Goal: Transaction & Acquisition: Purchase product/service

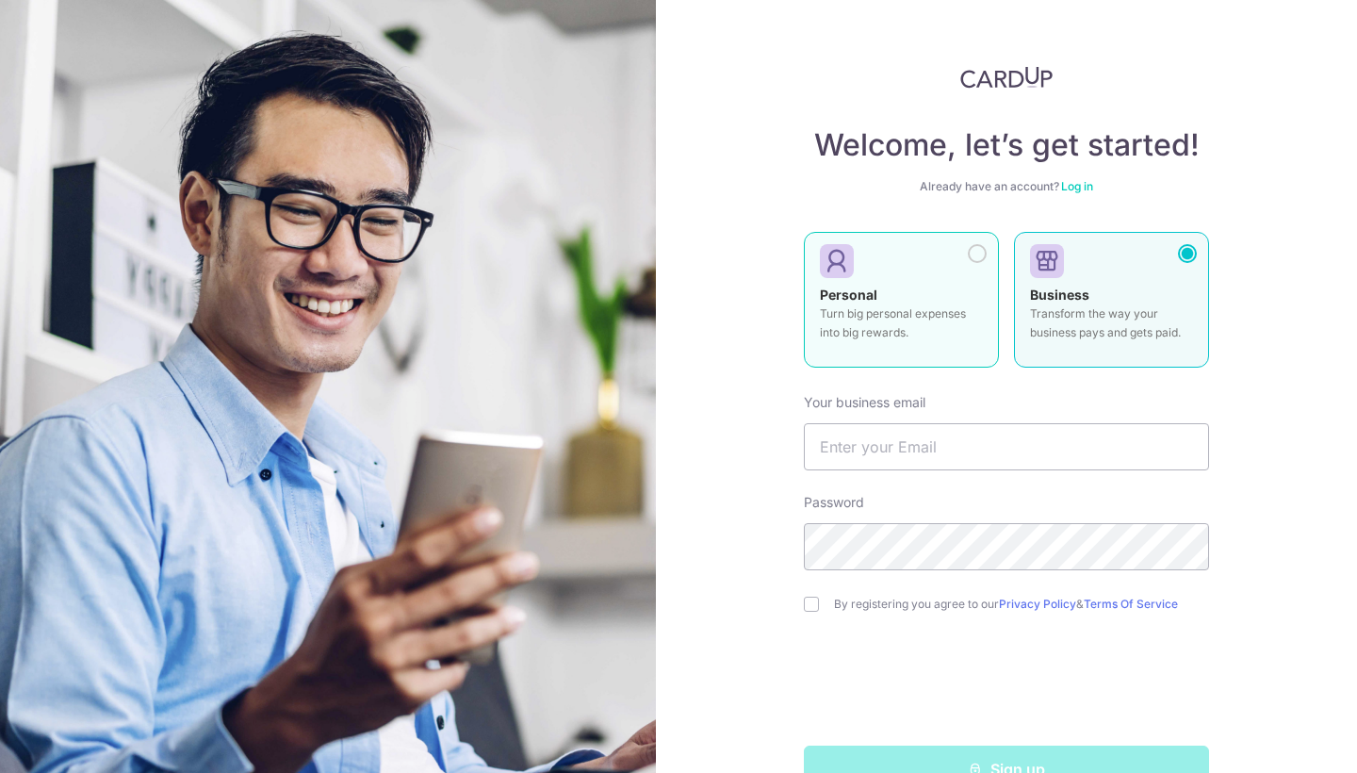
click at [924, 324] on p "Turn big personal expenses into big rewards." at bounding box center [901, 323] width 163 height 38
click at [1166, 306] on p "Transform the way your business pays and gets paid." at bounding box center [1111, 323] width 163 height 38
click at [851, 319] on p "Turn big personal expenses into big rewards." at bounding box center [901, 323] width 163 height 38
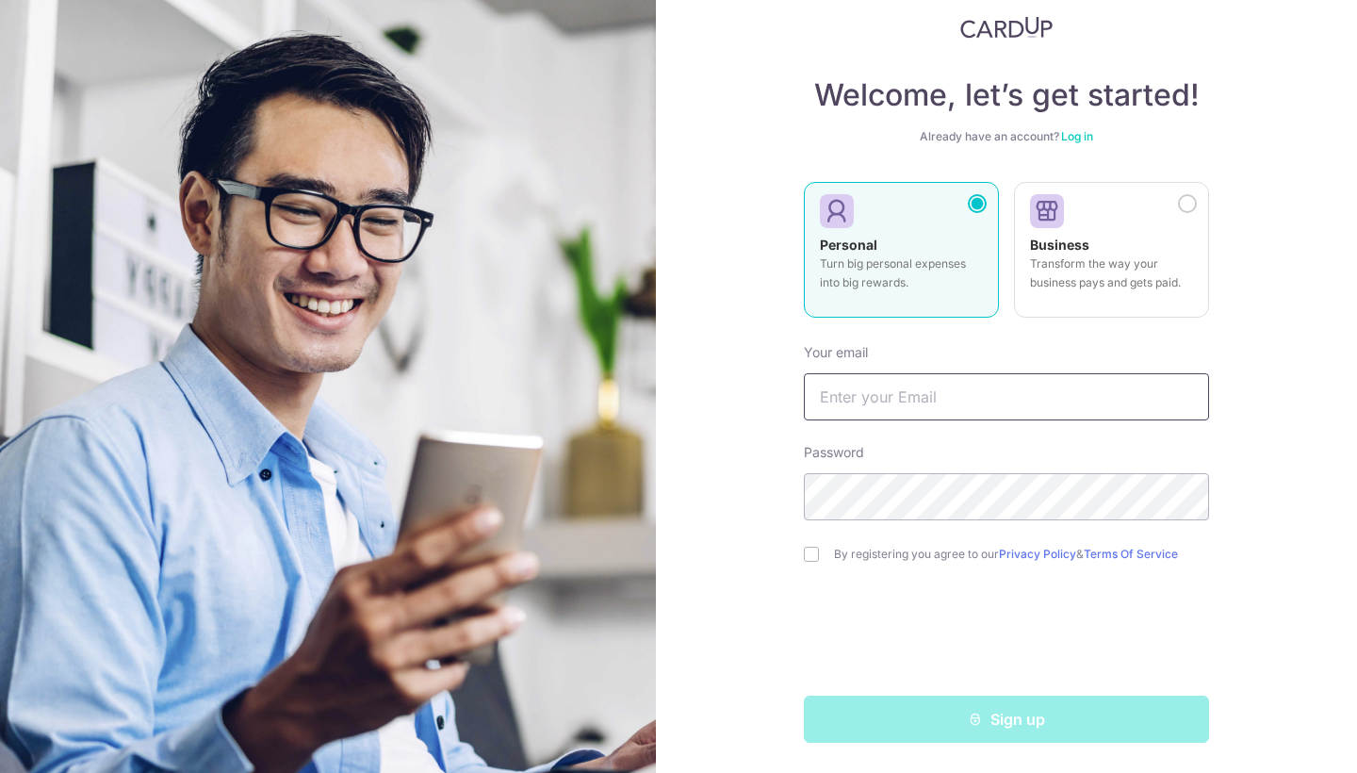
scroll to position [50, 0]
click at [935, 383] on input "text" at bounding box center [1006, 396] width 405 height 47
type input "liztran1004@gmail.com"
click at [810, 553] on input "checkbox" at bounding box center [811, 554] width 15 height 15
checkbox input "true"
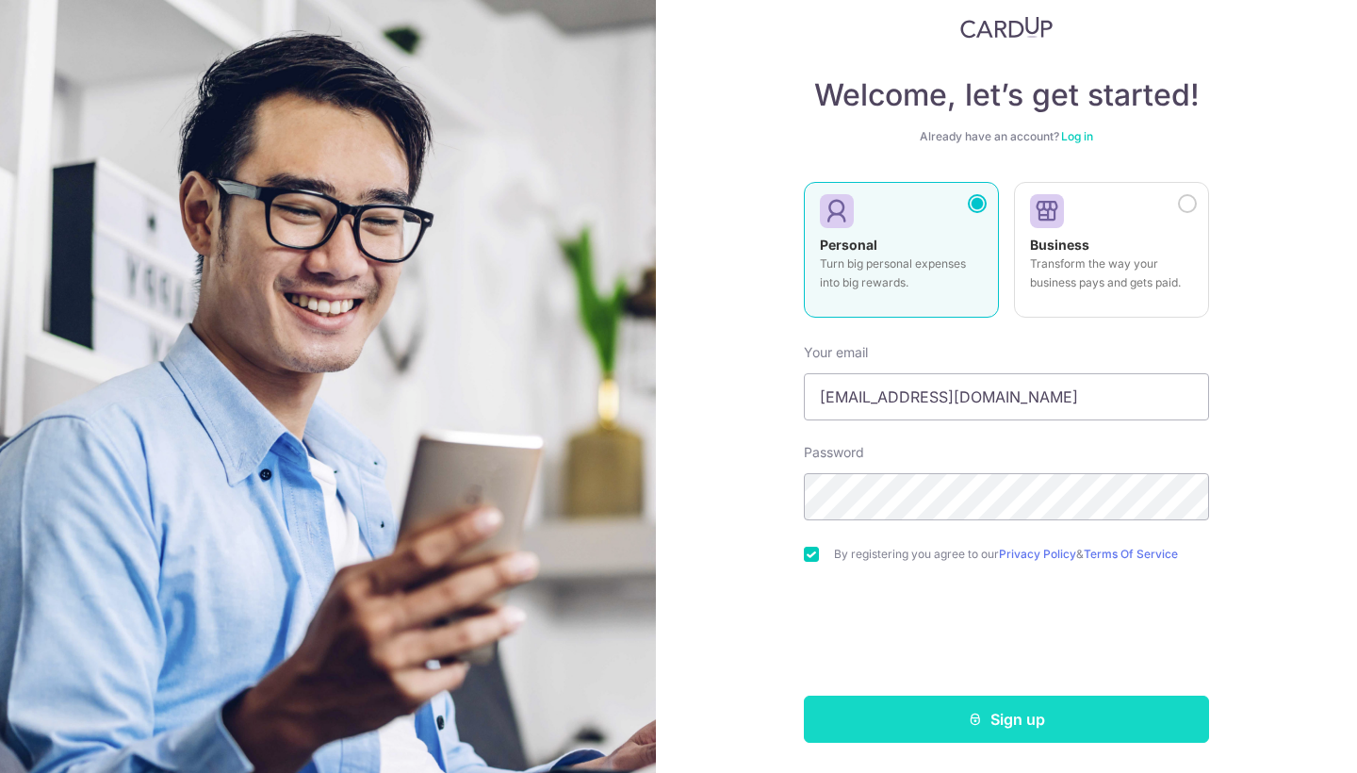
click at [1081, 725] on button "Sign up" at bounding box center [1006, 719] width 405 height 47
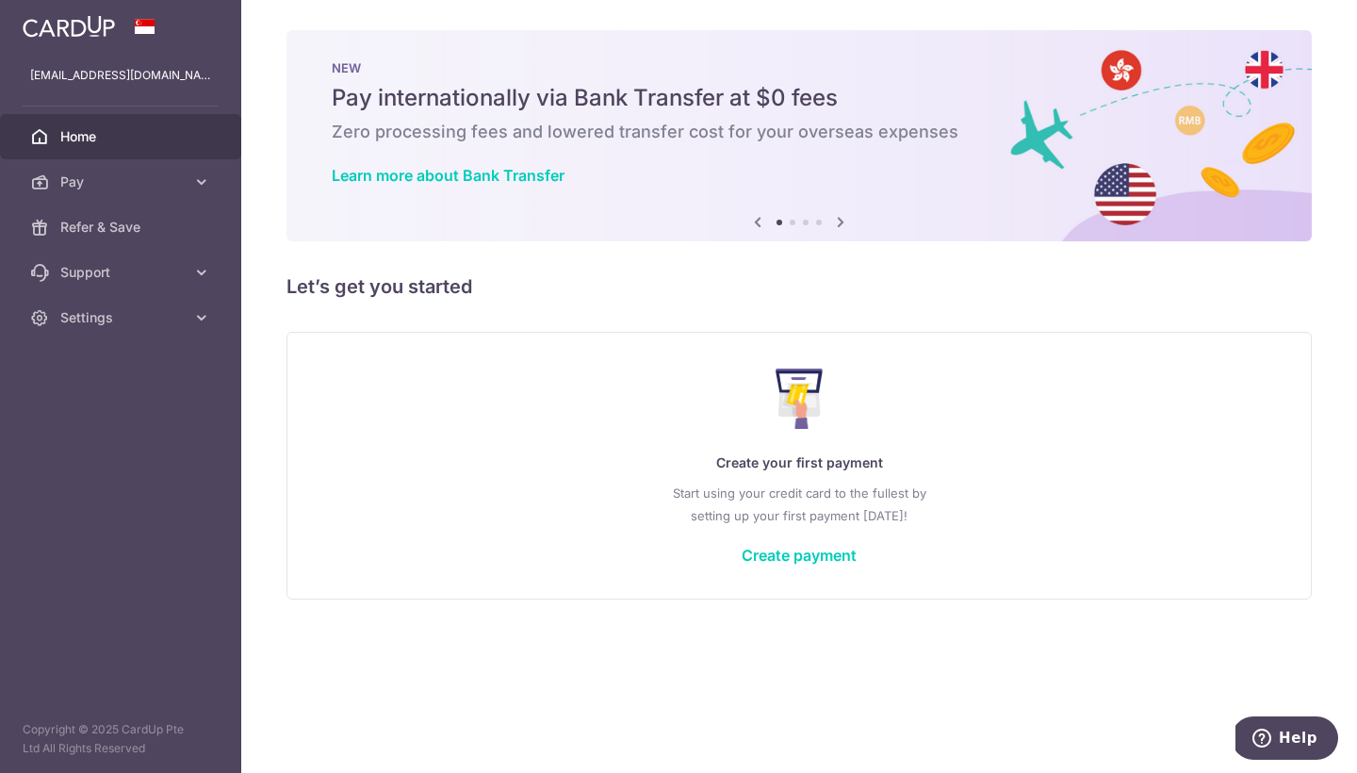
click at [841, 219] on icon at bounding box center [840, 222] width 23 height 24
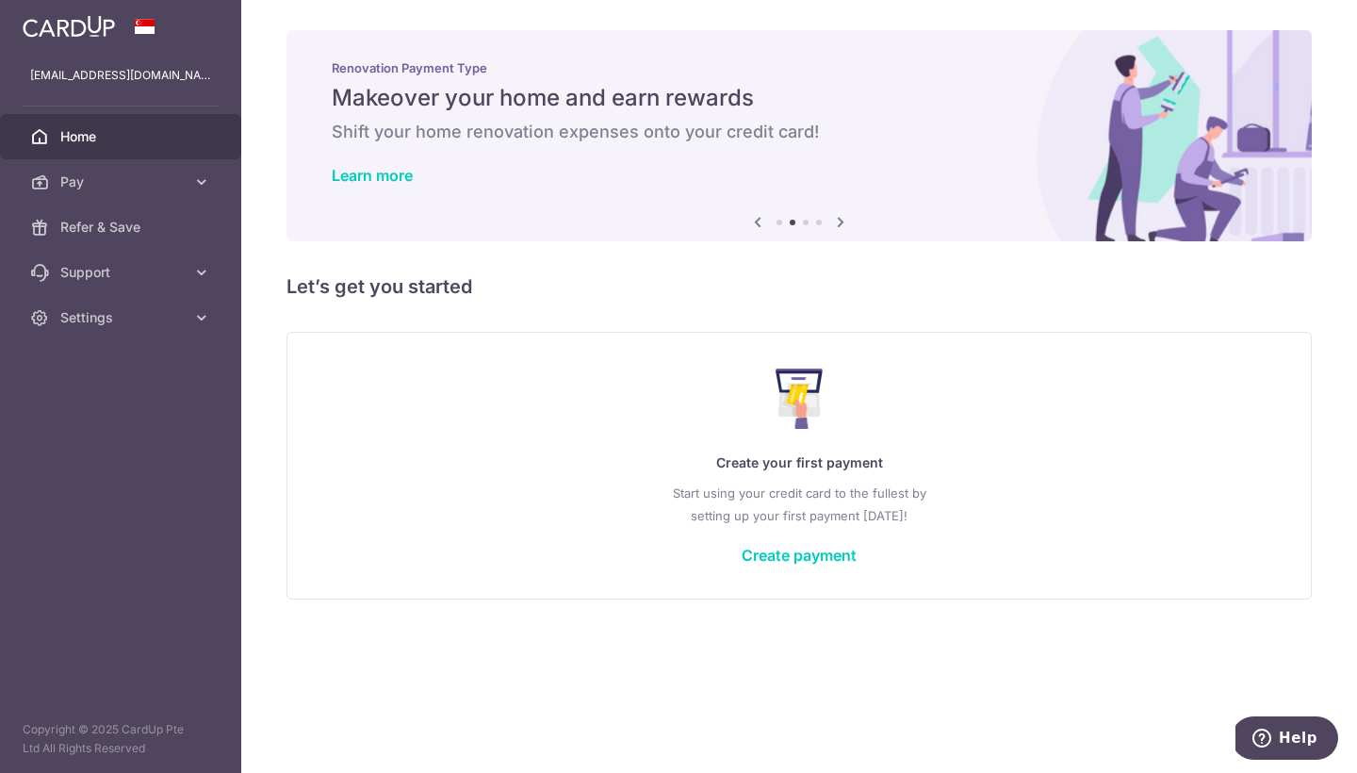
click at [752, 220] on icon at bounding box center [758, 222] width 23 height 24
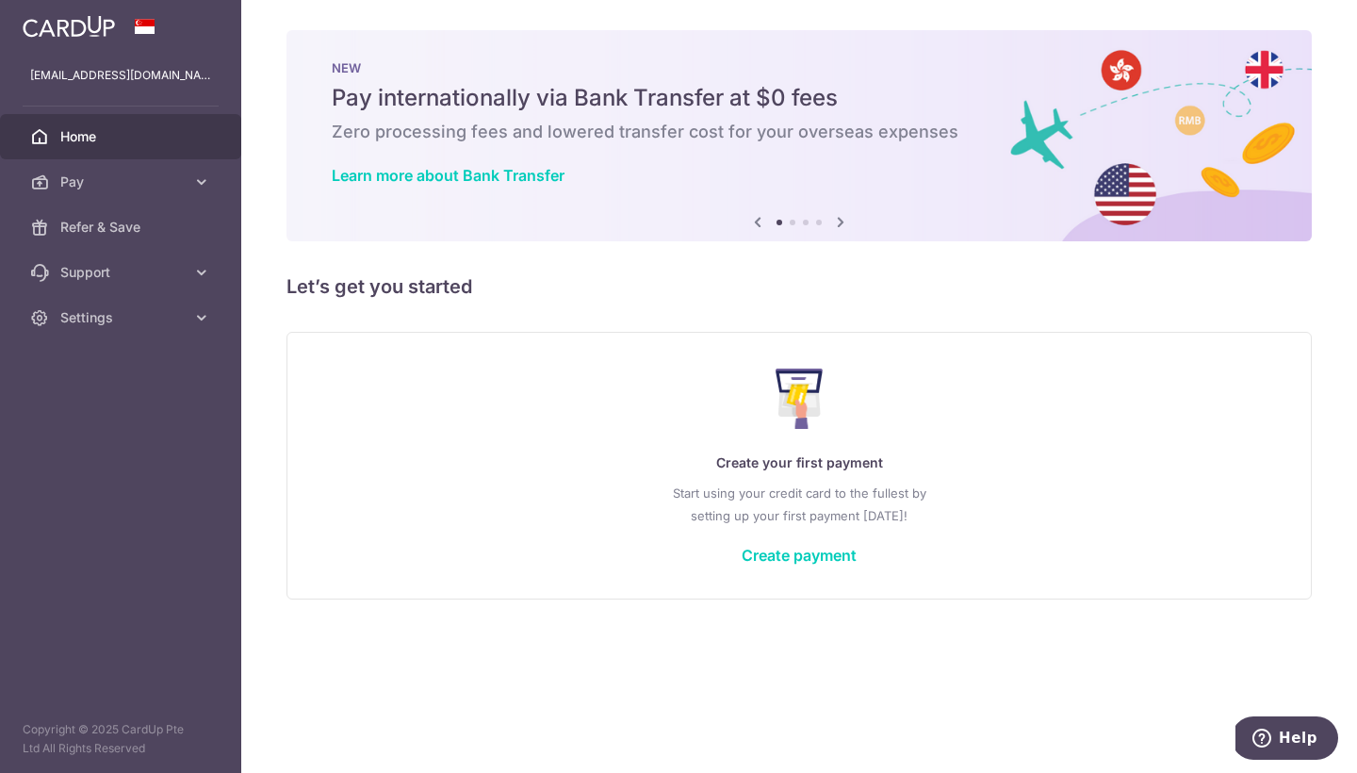
click at [615, 122] on h6 "Zero processing fees and lowered transfer cost for your overseas expenses" at bounding box center [799, 132] width 935 height 23
click at [517, 171] on link "Learn more about Bank Transfer" at bounding box center [448, 175] width 233 height 19
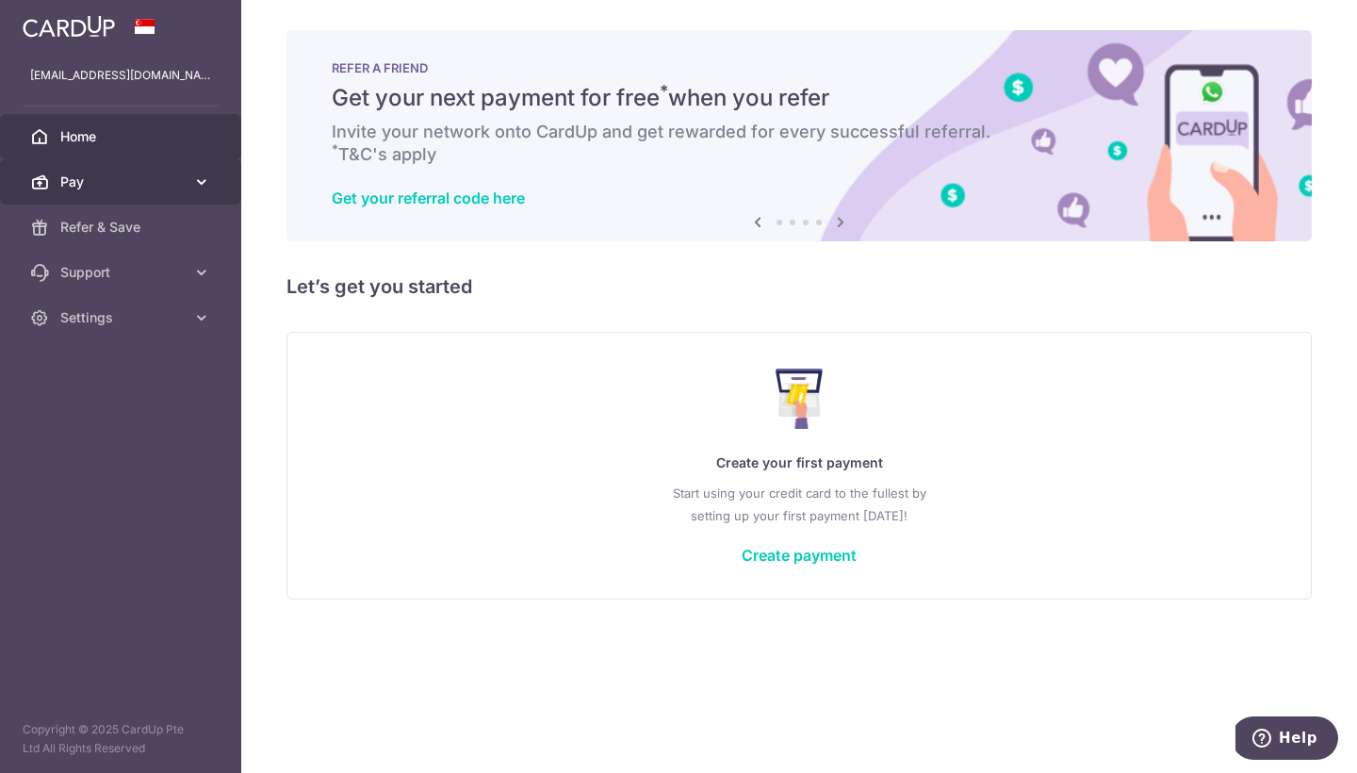
click at [122, 186] on span "Pay" at bounding box center [122, 181] width 124 height 19
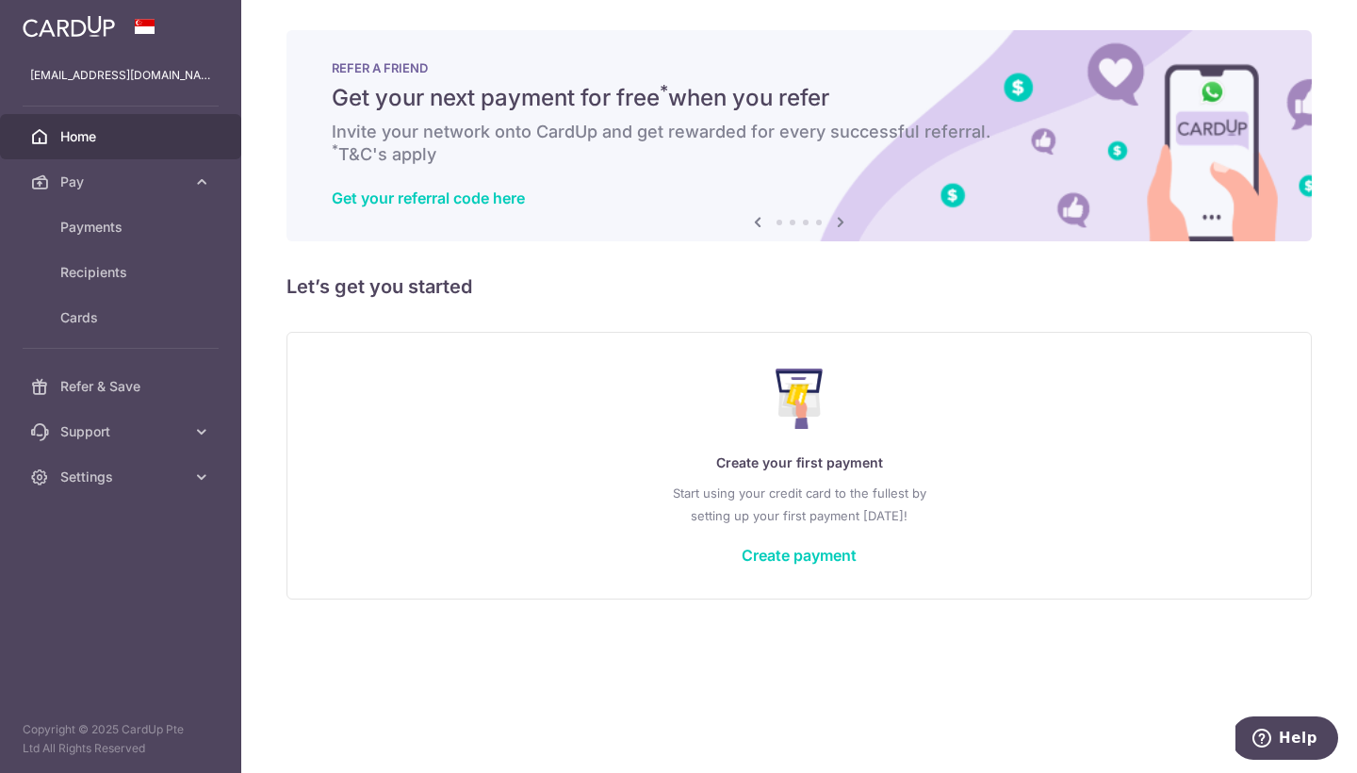
click at [134, 140] on span "Home" at bounding box center [122, 136] width 124 height 19
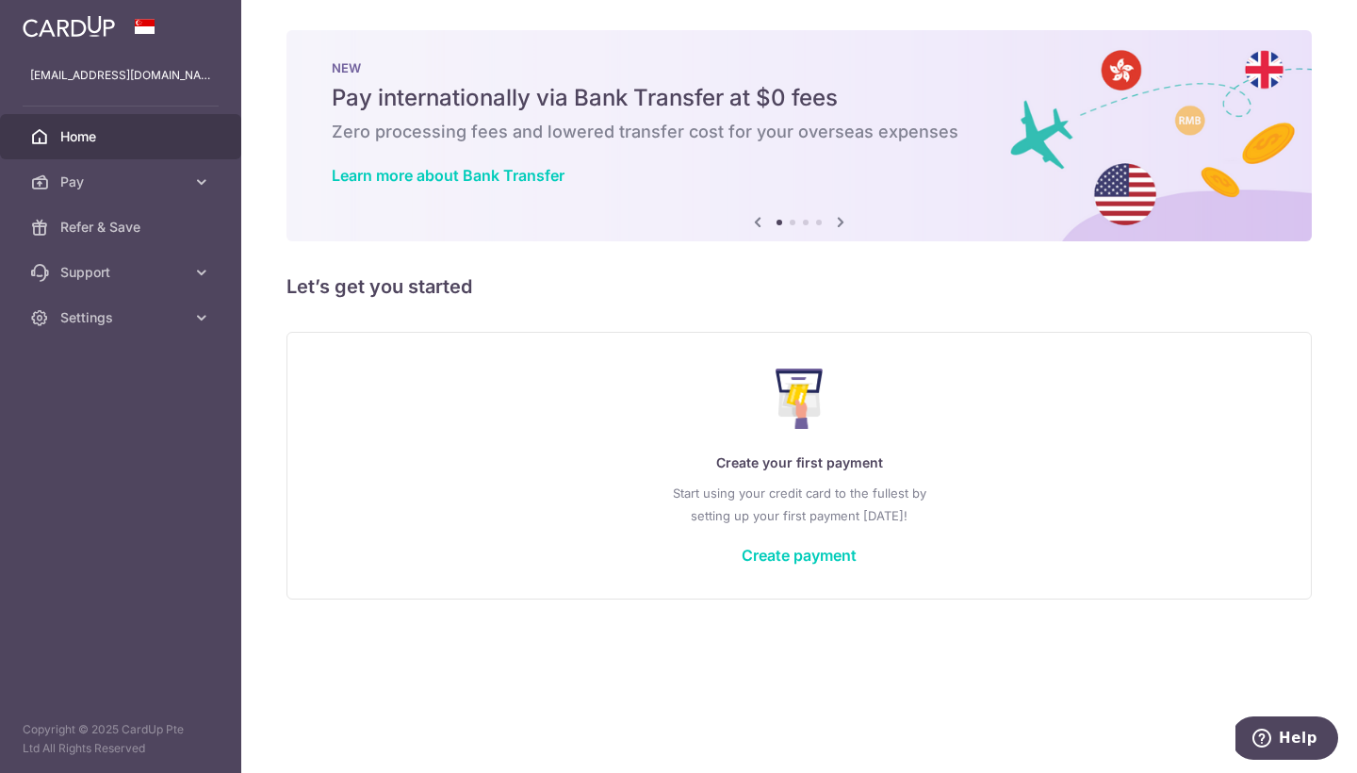
click at [834, 216] on icon at bounding box center [840, 222] width 23 height 24
click at [808, 558] on link "Create payment" at bounding box center [799, 555] width 115 height 19
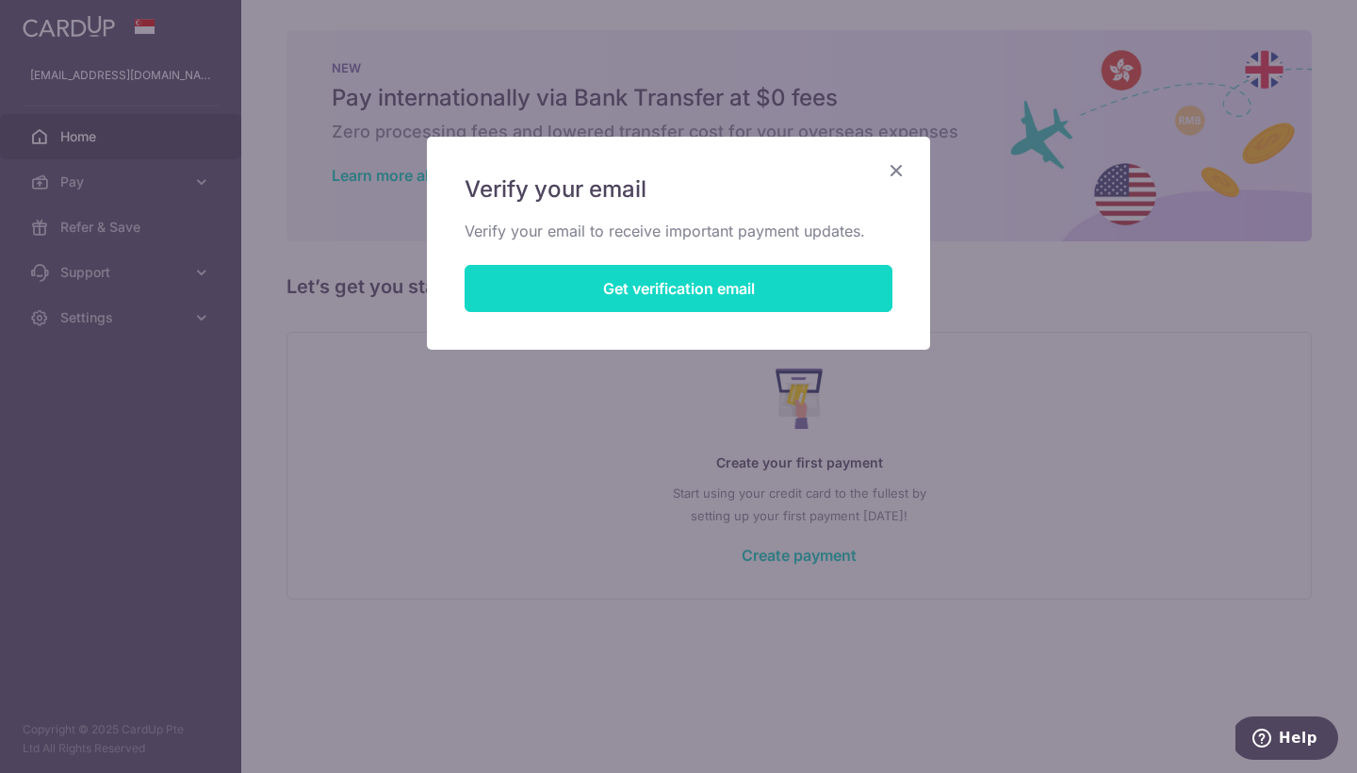
click at [677, 277] on button "Get verification email" at bounding box center [679, 288] width 428 height 47
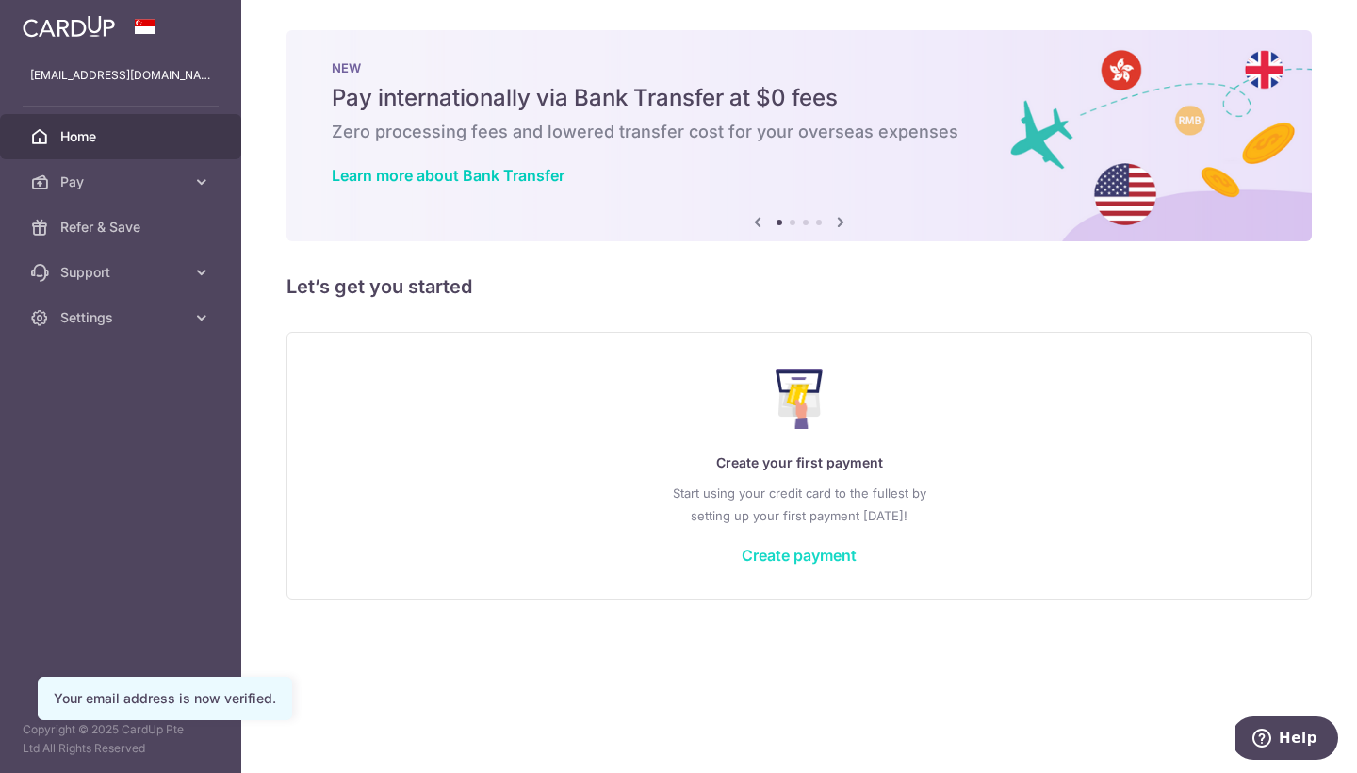
click at [809, 546] on link "Create payment" at bounding box center [799, 555] width 115 height 19
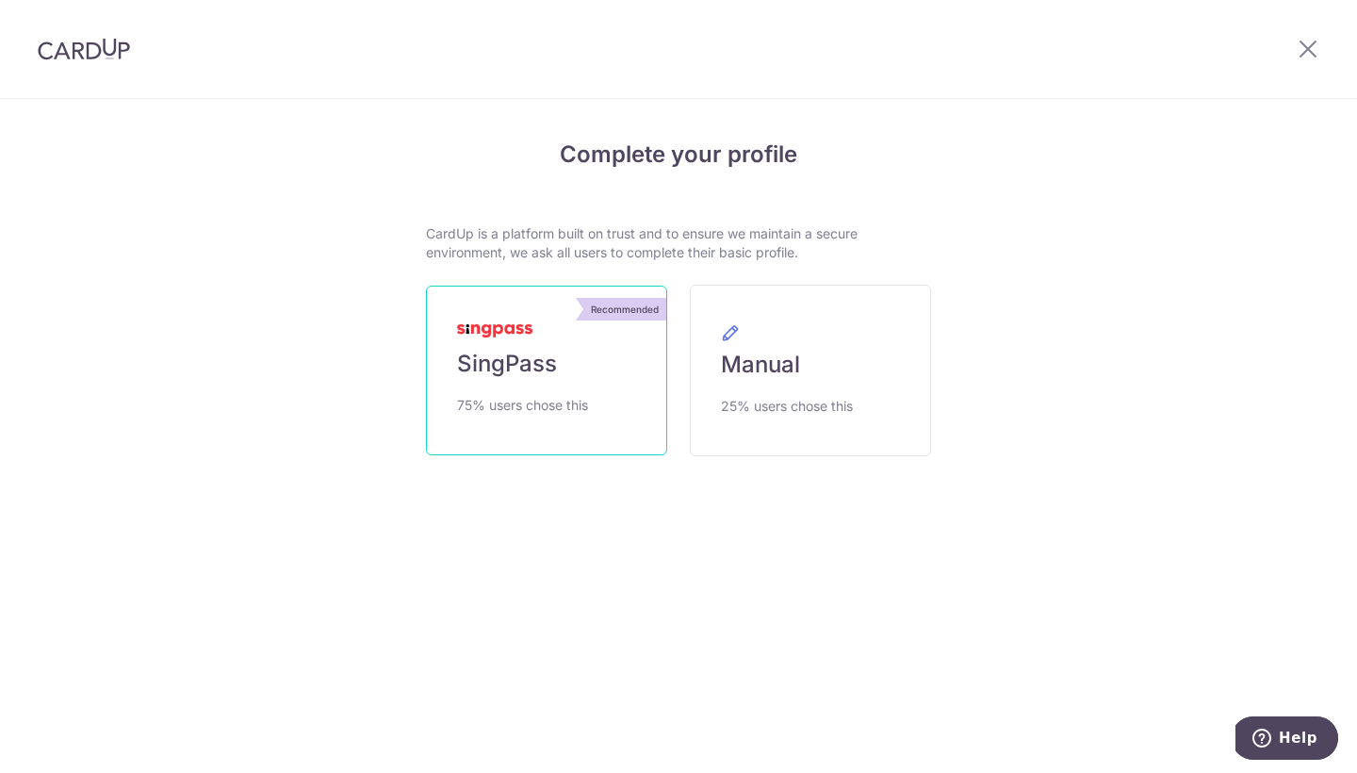
click at [613, 403] on link "Recommended SingPass 75% users chose this" at bounding box center [546, 371] width 241 height 170
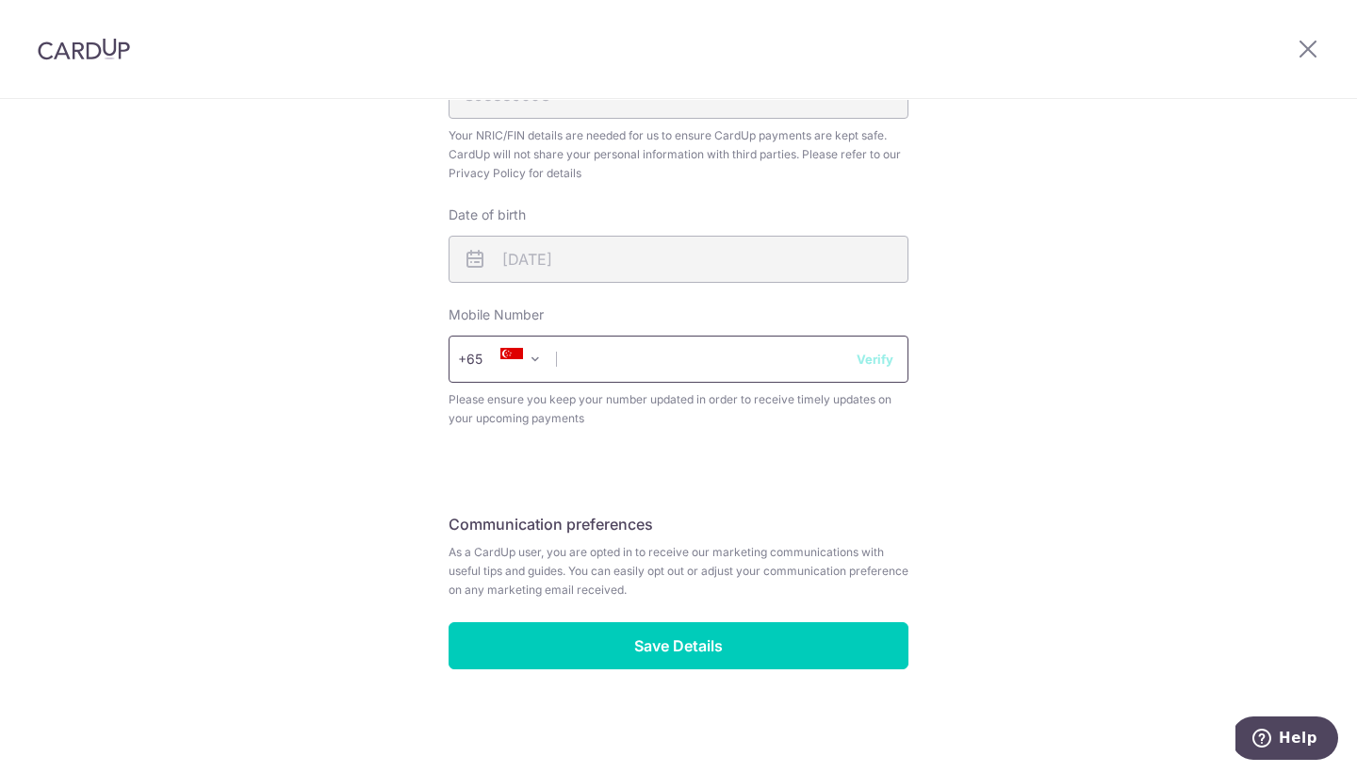
scroll to position [623, 0]
type input "96300686"
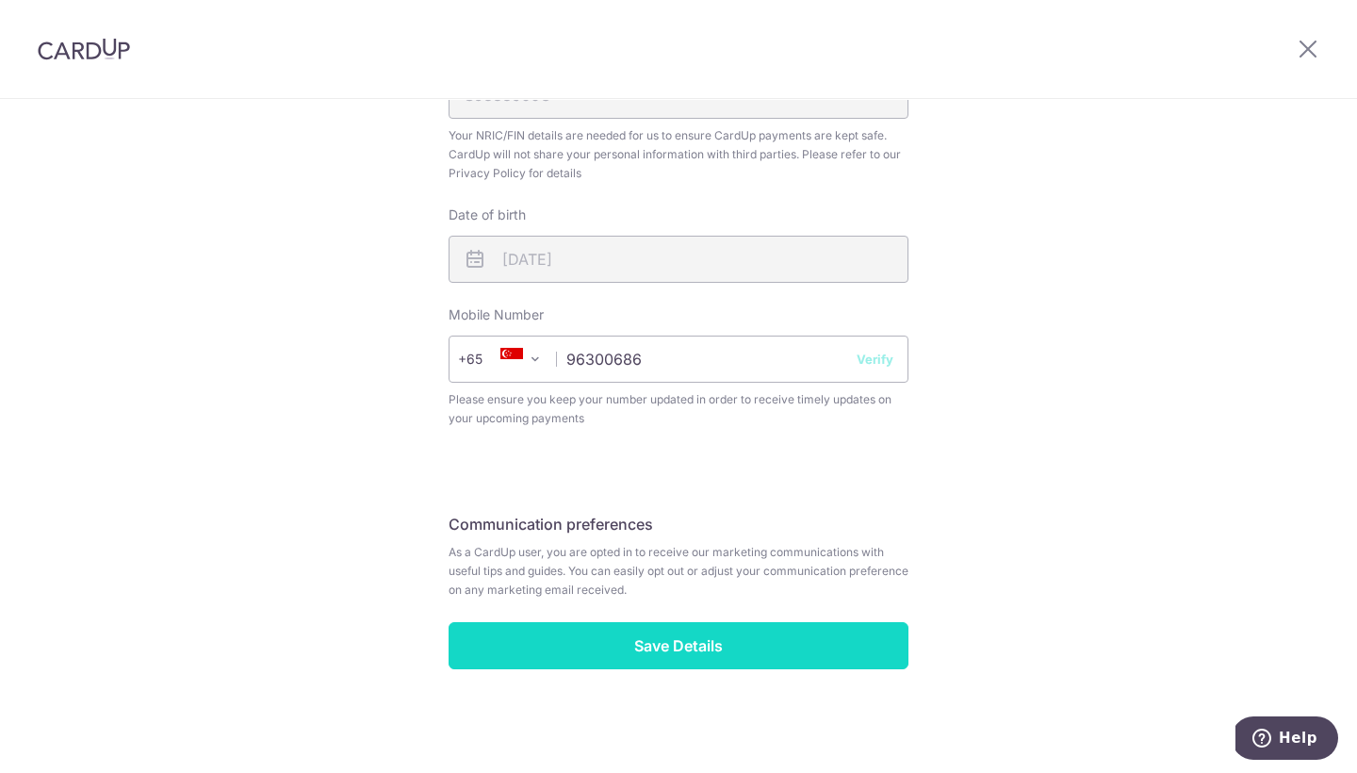
click at [683, 663] on input "Save Details" at bounding box center [679, 645] width 460 height 47
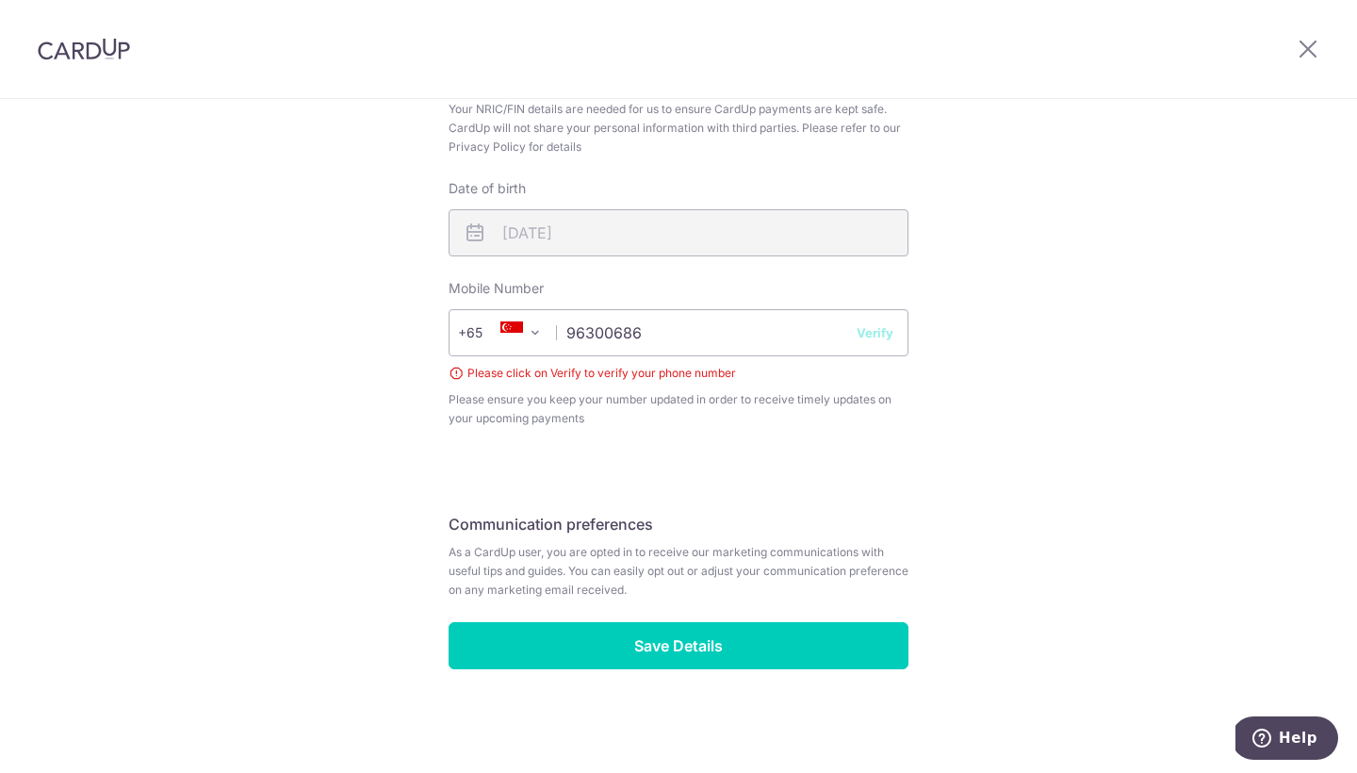
click at [859, 339] on button "Verify" at bounding box center [875, 332] width 37 height 19
click at [867, 335] on button "Verify" at bounding box center [875, 332] width 37 height 19
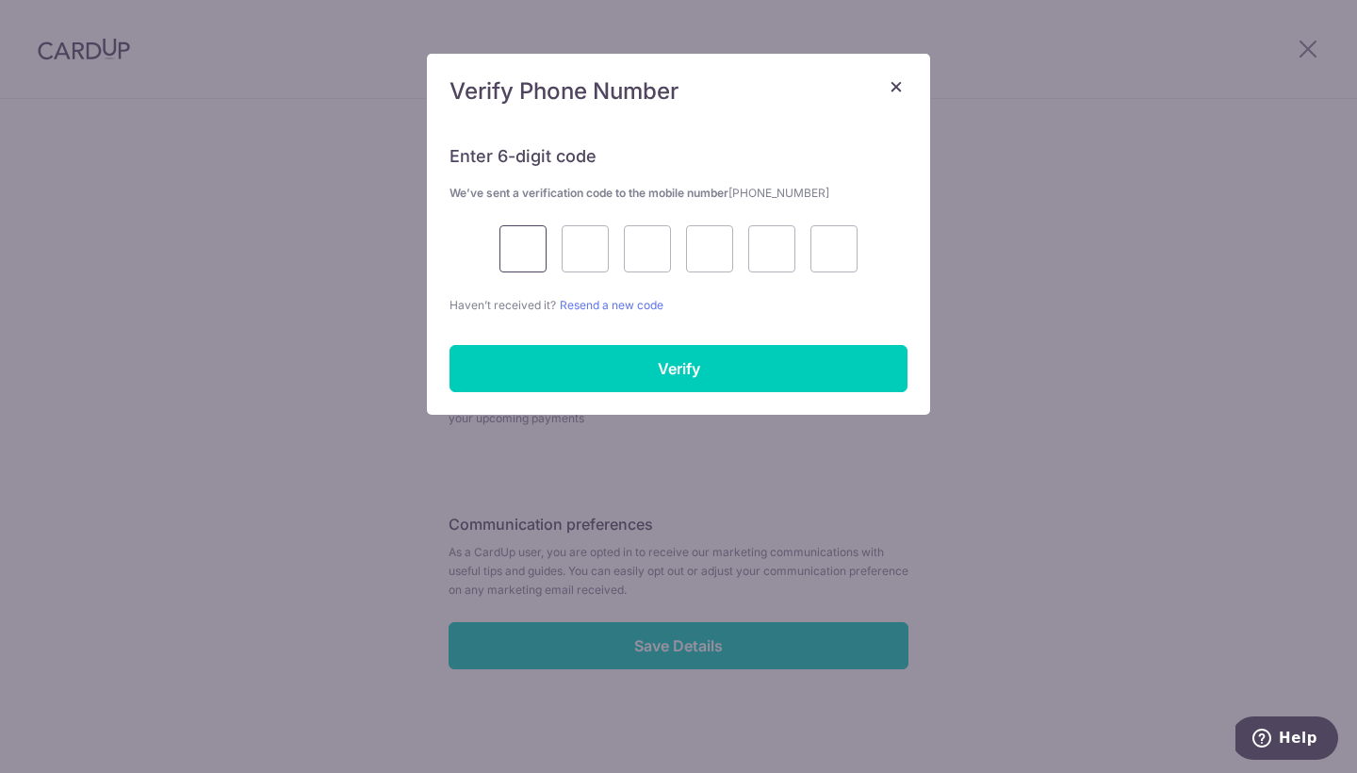
click at [541, 256] on input "text" at bounding box center [523, 248] width 47 height 47
type input "3"
type input "5"
type input "6"
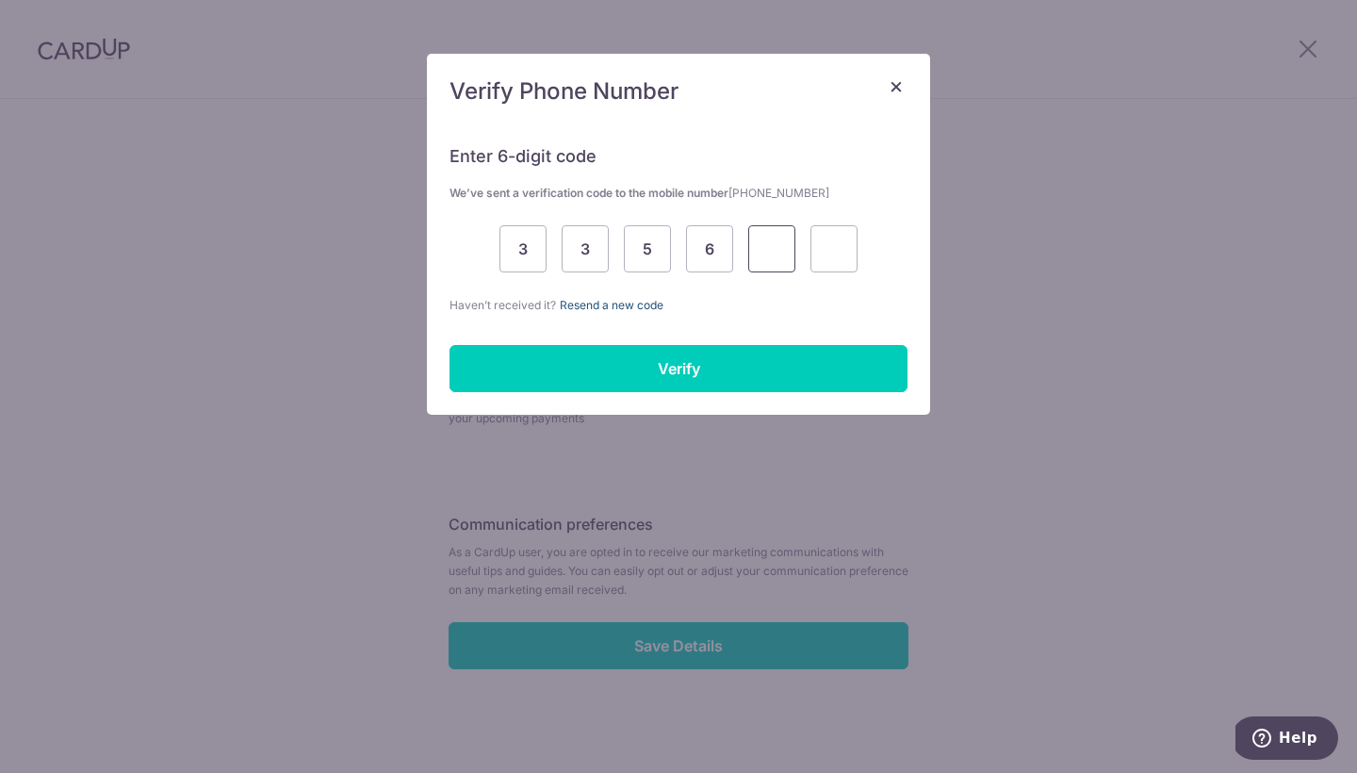
type input "1"
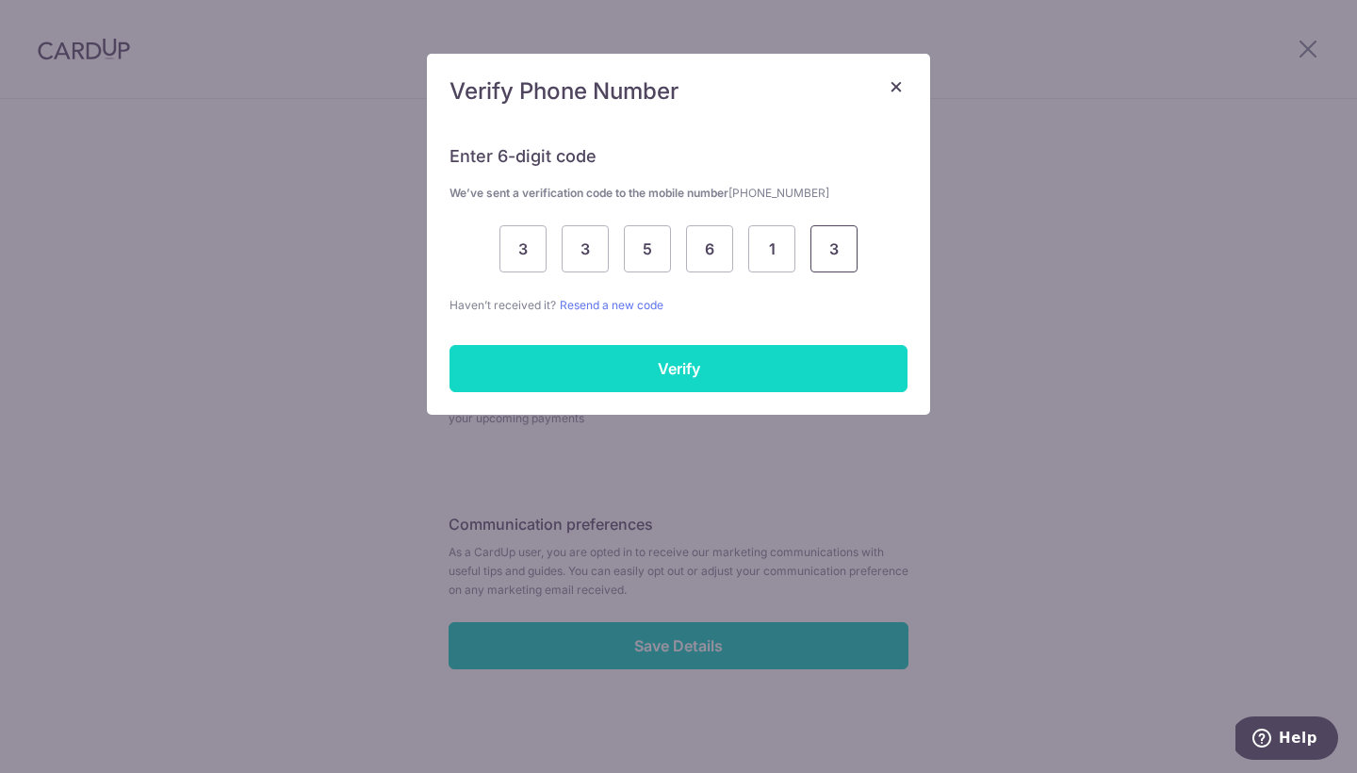
type input "3"
click at [634, 365] on input "Verify" at bounding box center [679, 368] width 458 height 47
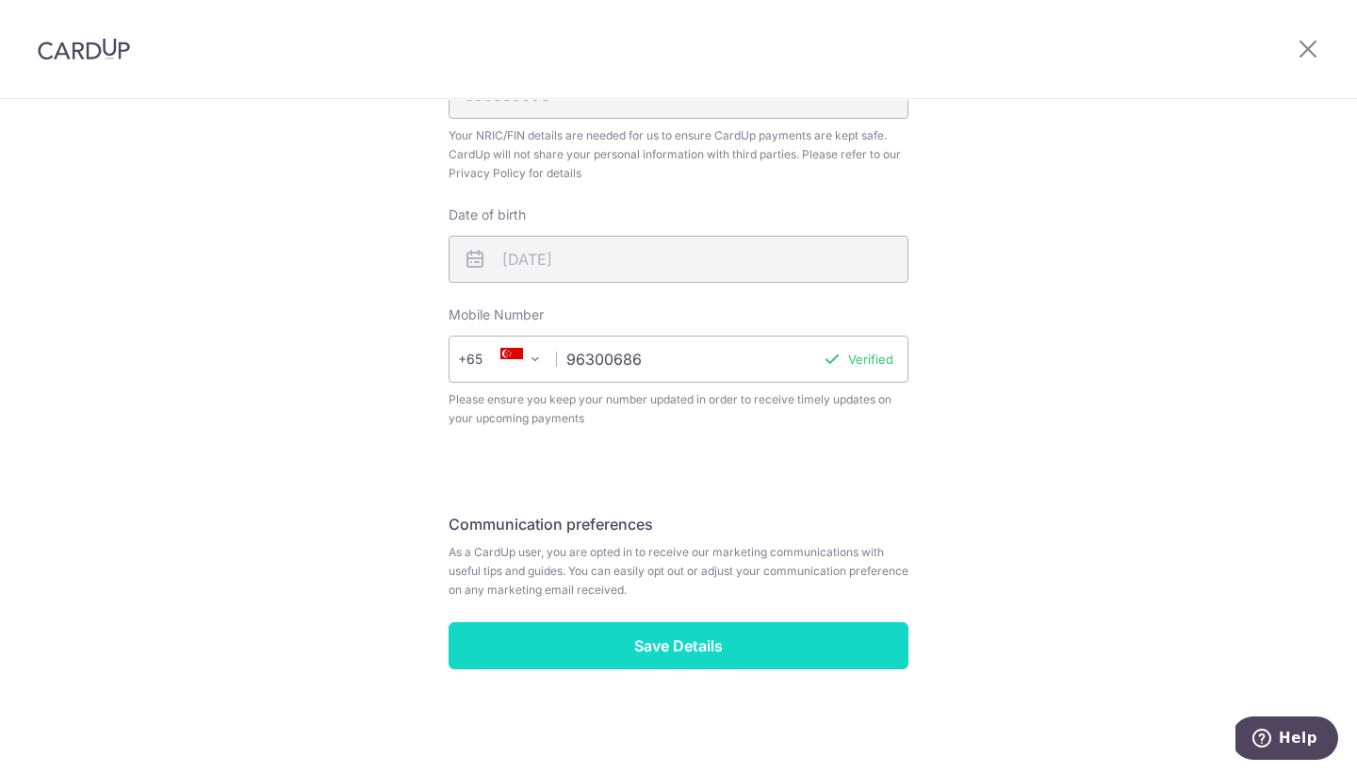
click at [684, 655] on input "Save Details" at bounding box center [679, 645] width 460 height 47
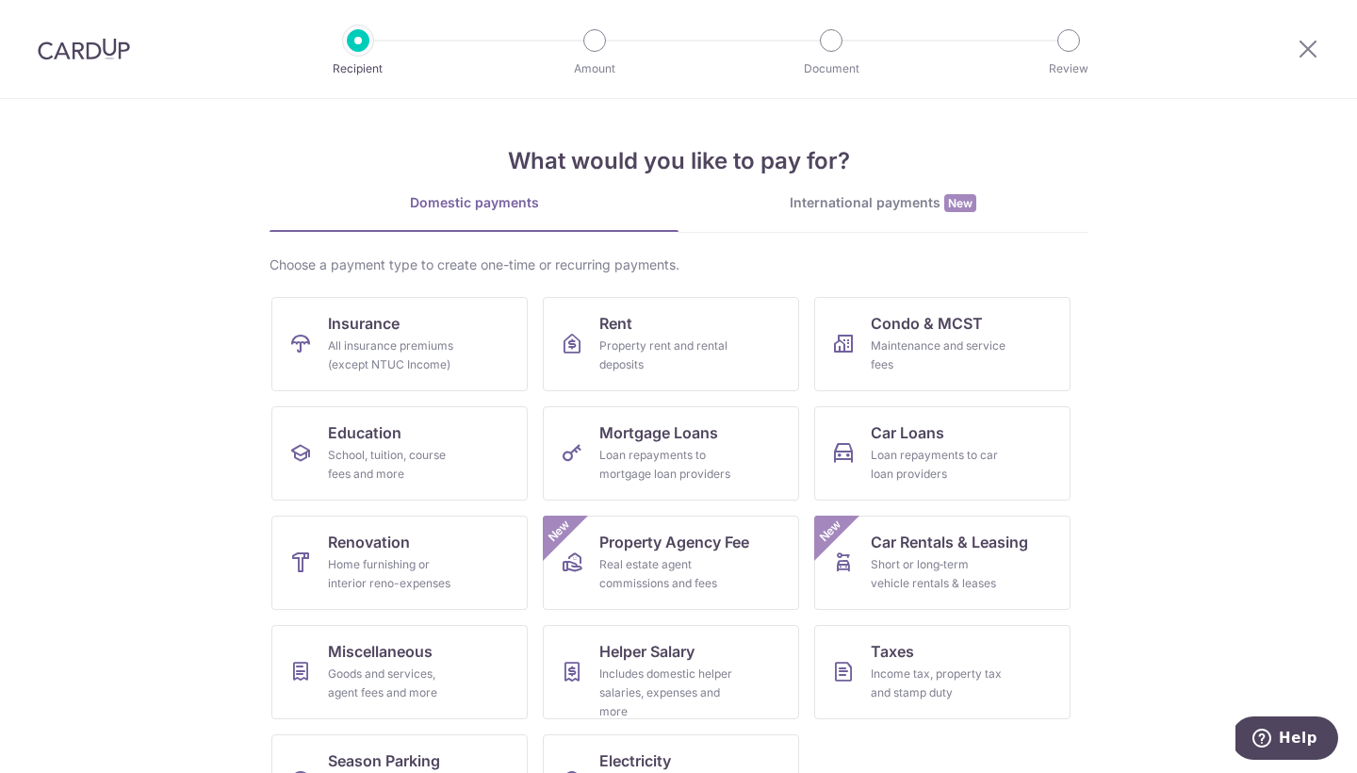
click at [815, 205] on div "International payments New" at bounding box center [883, 203] width 409 height 20
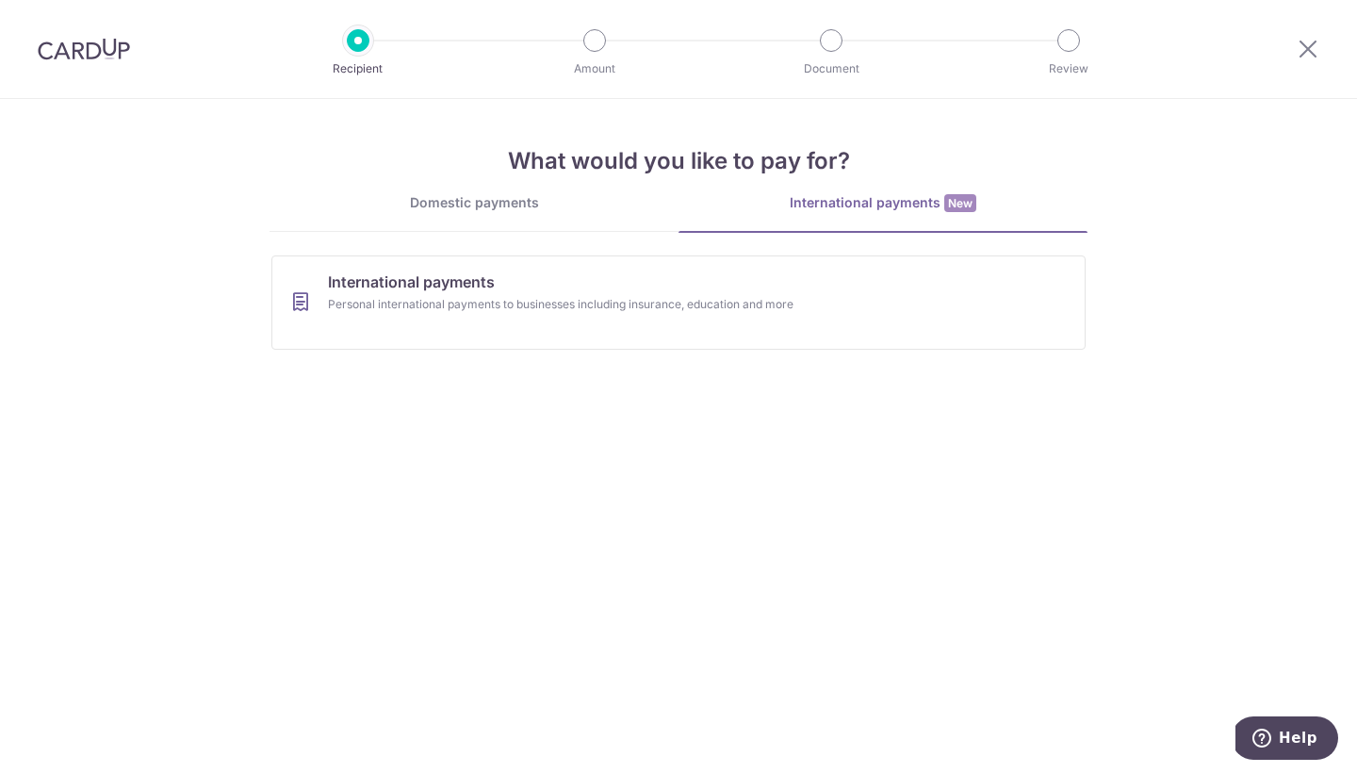
click at [528, 211] on div "Domestic payments" at bounding box center [474, 202] width 409 height 19
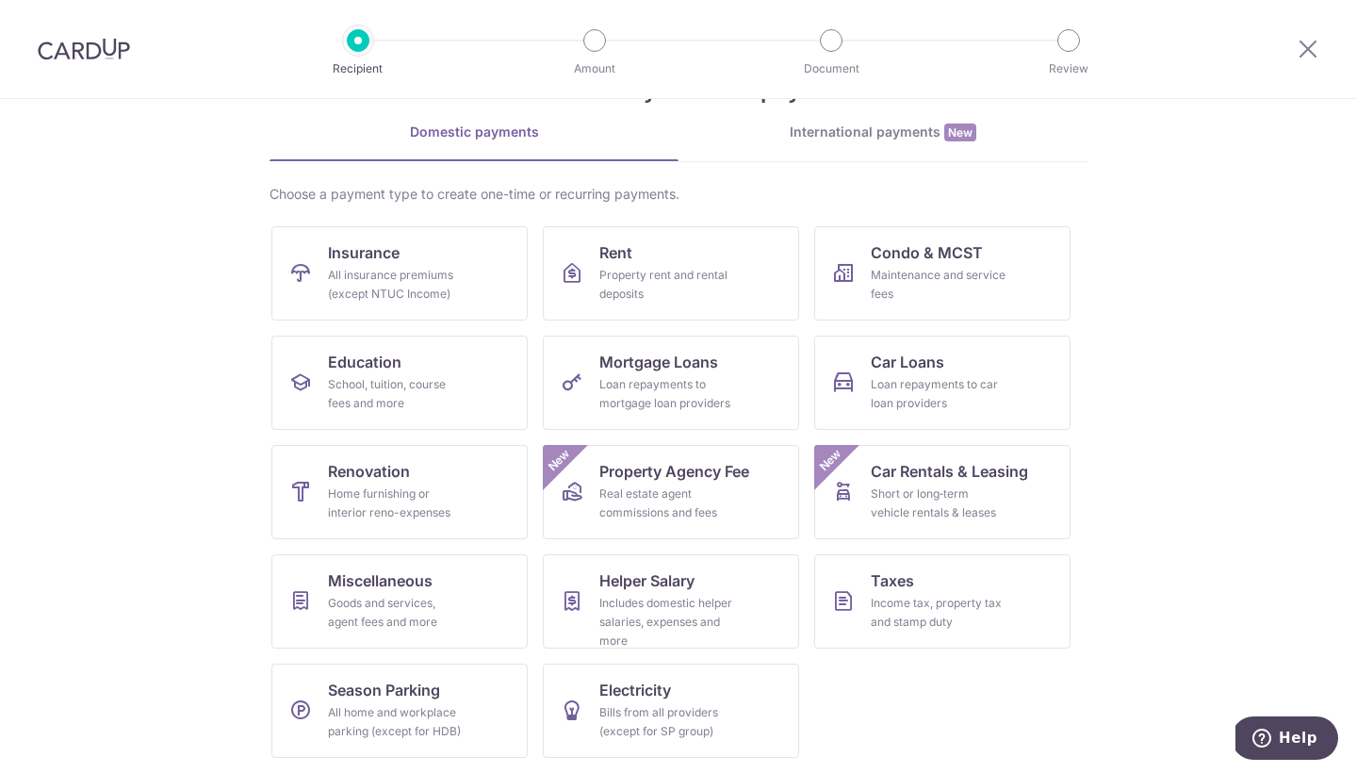
scroll to position [71, 0]
click at [605, 289] on div "Property rent and rental deposits" at bounding box center [667, 285] width 136 height 38
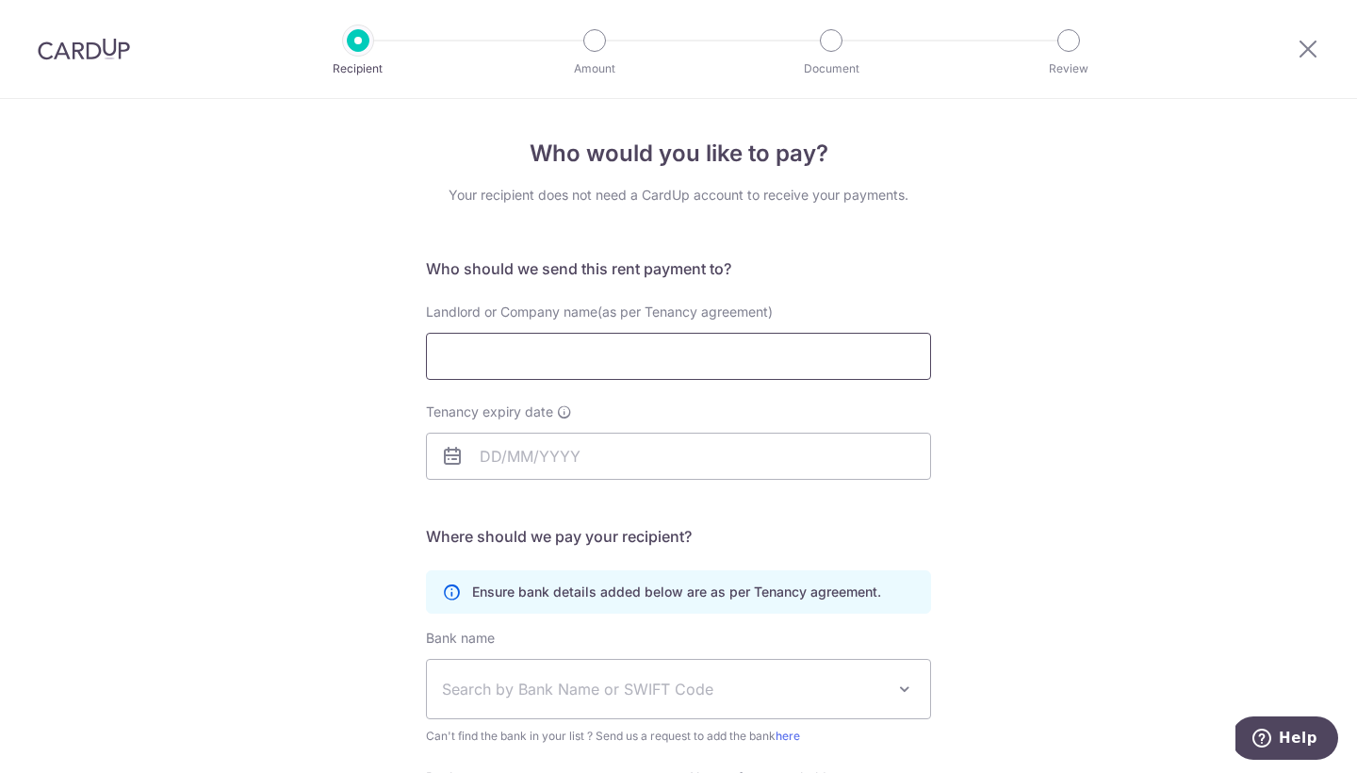
click at [624, 351] on input "Landlord or Company name(as per Tenancy agreement)" at bounding box center [678, 356] width 505 height 47
drag, startPoint x: 566, startPoint y: 356, endPoint x: 642, endPoint y: 367, distance: 77.0
click at [642, 367] on input "Amethyst Lim Bee Bee" at bounding box center [678, 356] width 505 height 47
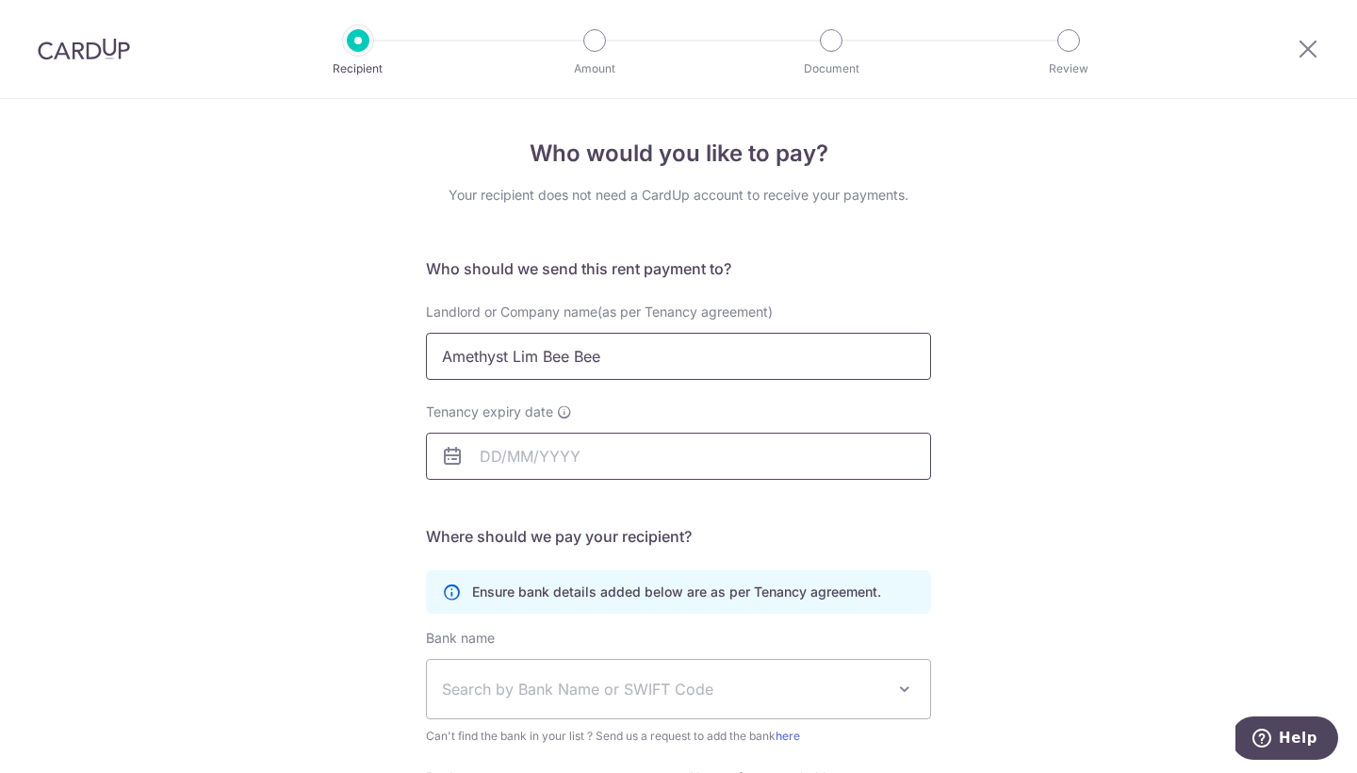
drag, startPoint x: 642, startPoint y: 367, endPoint x: 713, endPoint y: 447, distance: 106.8
click at [713, 447] on form "Who should we send this rent payment to? Landlord or Company name(as per Tenanc…" at bounding box center [678, 582] width 505 height 650
type input "Amethyst Lim Bee Bee"
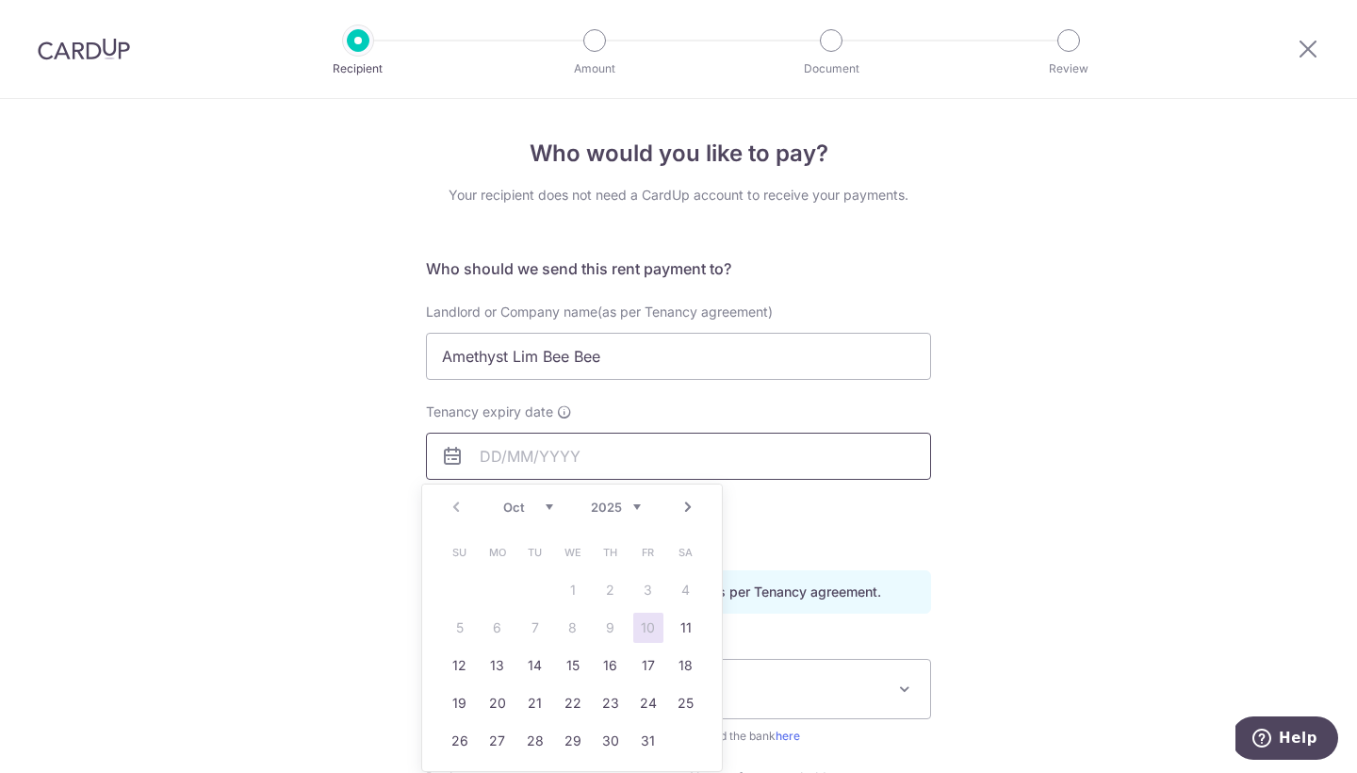
drag, startPoint x: 713, startPoint y: 447, endPoint x: 631, endPoint y: 506, distance: 101.2
click at [631, 506] on body "Recipient Amount Document Review Who would you like to pay? Your recipient does…" at bounding box center [678, 386] width 1357 height 773
drag, startPoint x: 631, startPoint y: 506, endPoint x: 541, endPoint y: 502, distance: 89.6
drag, startPoint x: 541, startPoint y: 502, endPoint x: 456, endPoint y: 664, distance: 182.1
click at [462, 665] on link "14" at bounding box center [460, 665] width 30 height 30
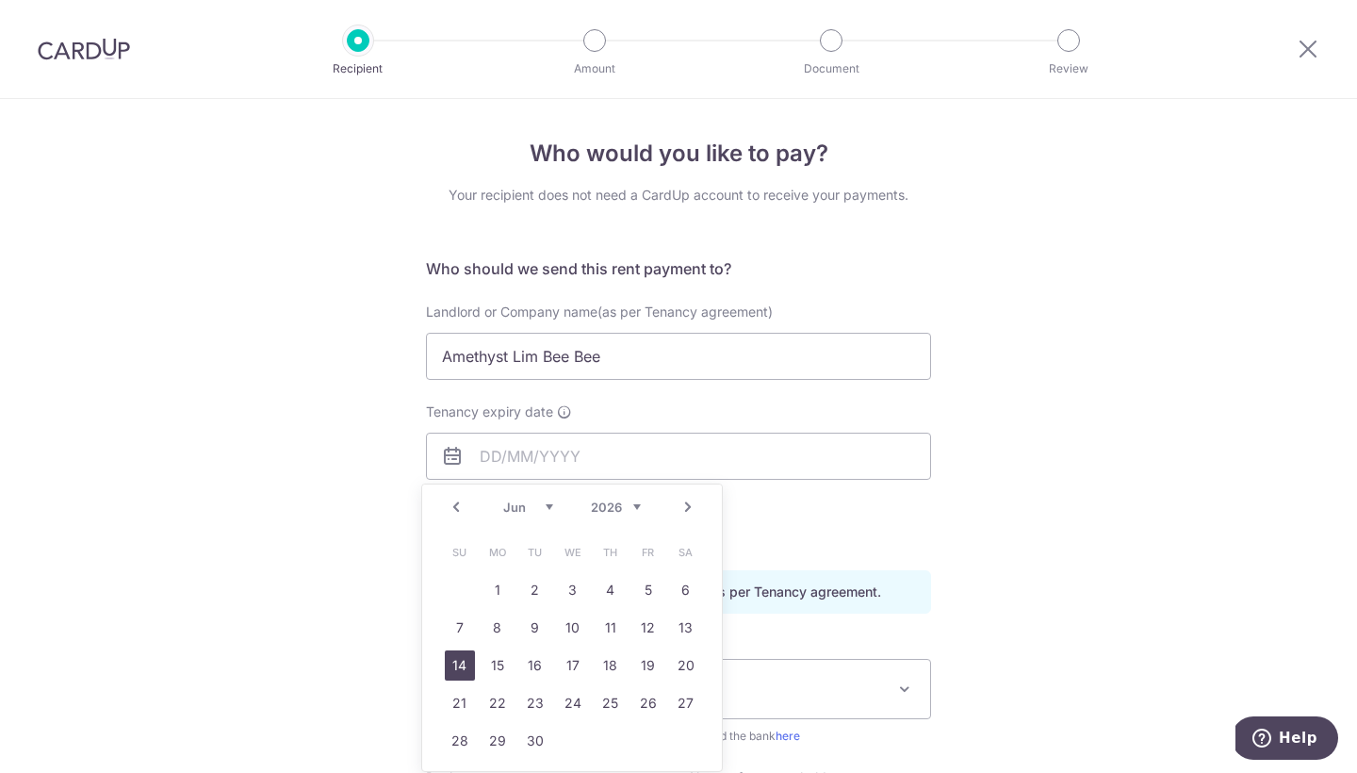
type input "14/06/2026"
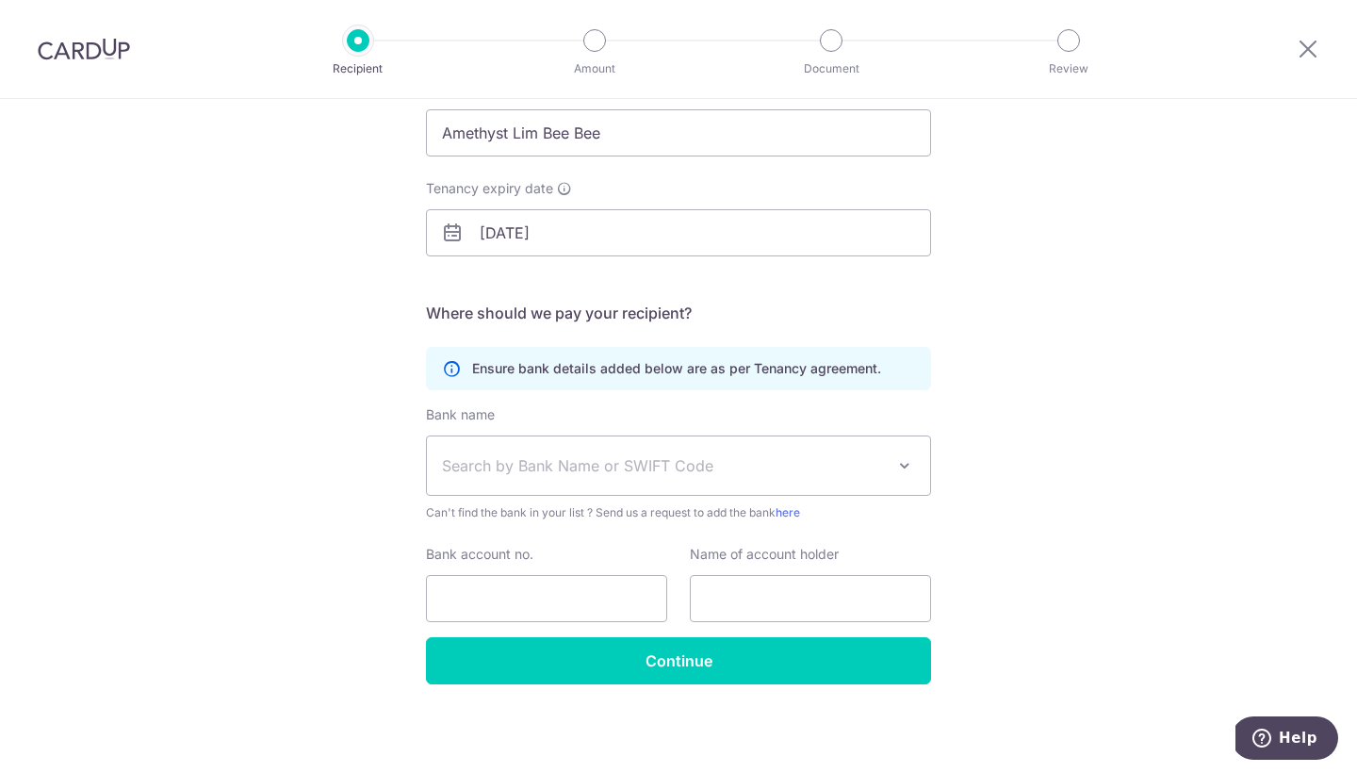
scroll to position [223, 0]
click at [666, 452] on span "Search by Bank Name or SWIFT Code" at bounding box center [678, 465] width 503 height 58
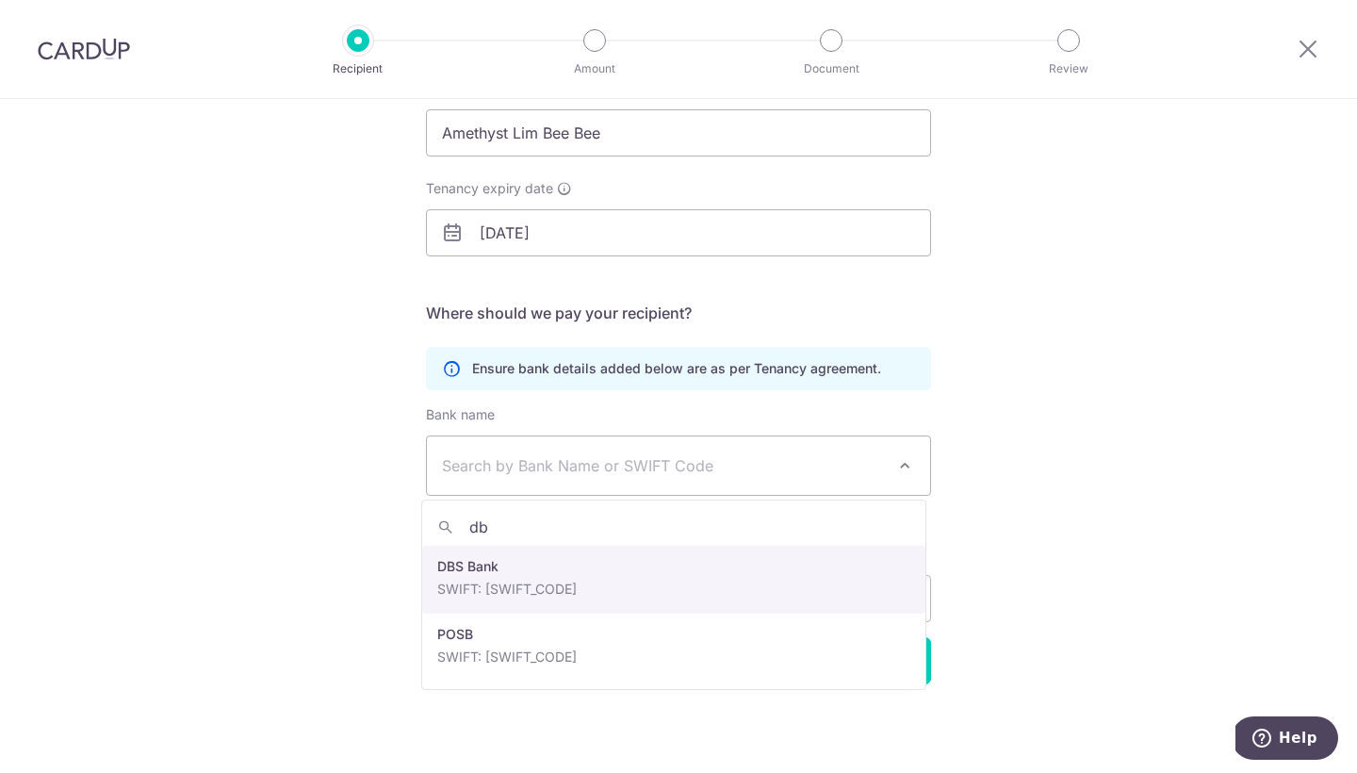
type input "dbs"
select select "6"
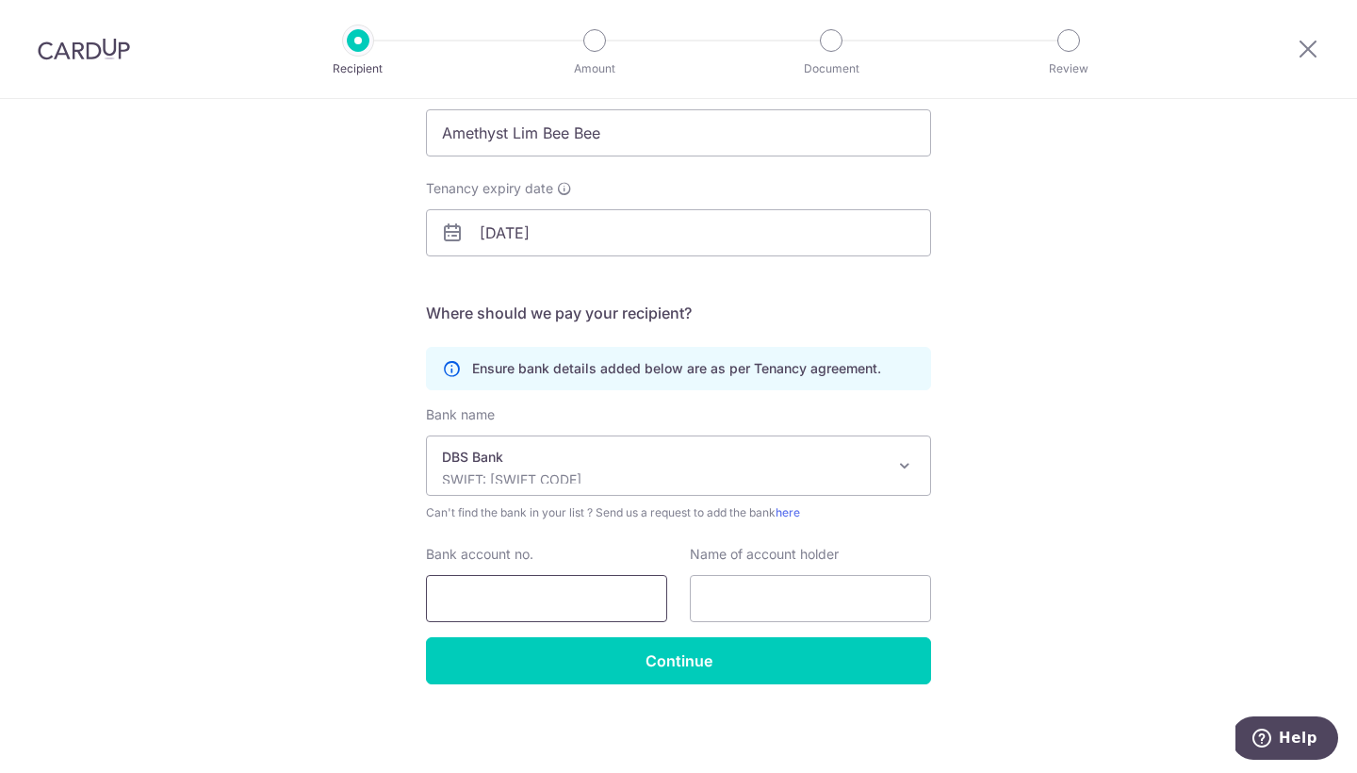
click at [623, 596] on input "Bank account no." at bounding box center [546, 598] width 241 height 47
type input "084770477"
drag, startPoint x: 750, startPoint y: 610, endPoint x: 575, endPoint y: 485, distance: 215.0
click at [575, 485] on div "Bank name Select Bank UBS AG ANEXT BANK PTE LTD Australia & New Zealand Banking…" at bounding box center [678, 521] width 505 height 232
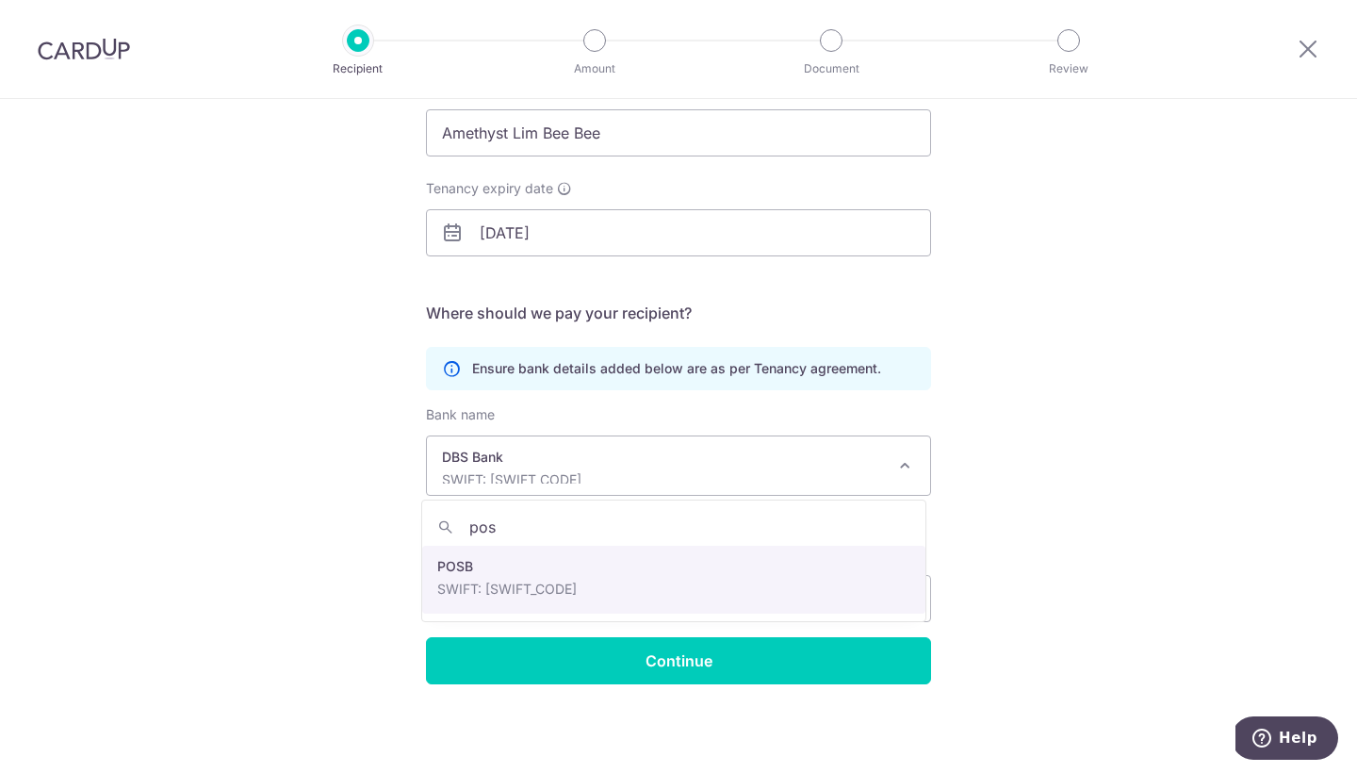
type input "posb"
drag, startPoint x: 575, startPoint y: 485, endPoint x: 583, endPoint y: 582, distance: 96.5
select select "19"
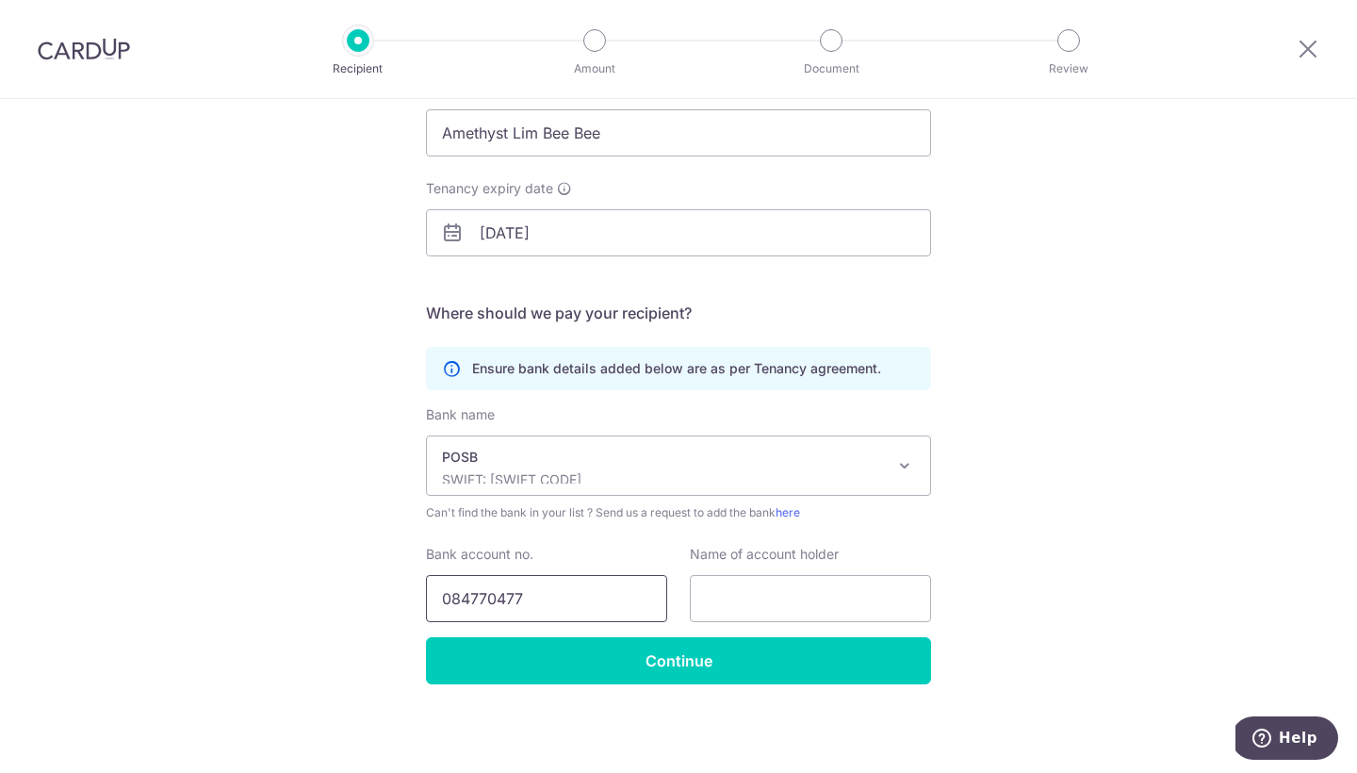
drag, startPoint x: 583, startPoint y: 582, endPoint x: 1156, endPoint y: 388, distance: 603.9
click at [1156, 388] on div "Who would you like to pay? Your recipient does not need a CardUp account to rec…" at bounding box center [678, 324] width 1357 height 897
click at [747, 605] on input "text" at bounding box center [810, 598] width 241 height 47
type input "Lim Bee Bee"
click at [1240, 533] on div "Who would you like to pay? Your recipient does not need a CardUp account to rec…" at bounding box center [678, 324] width 1357 height 897
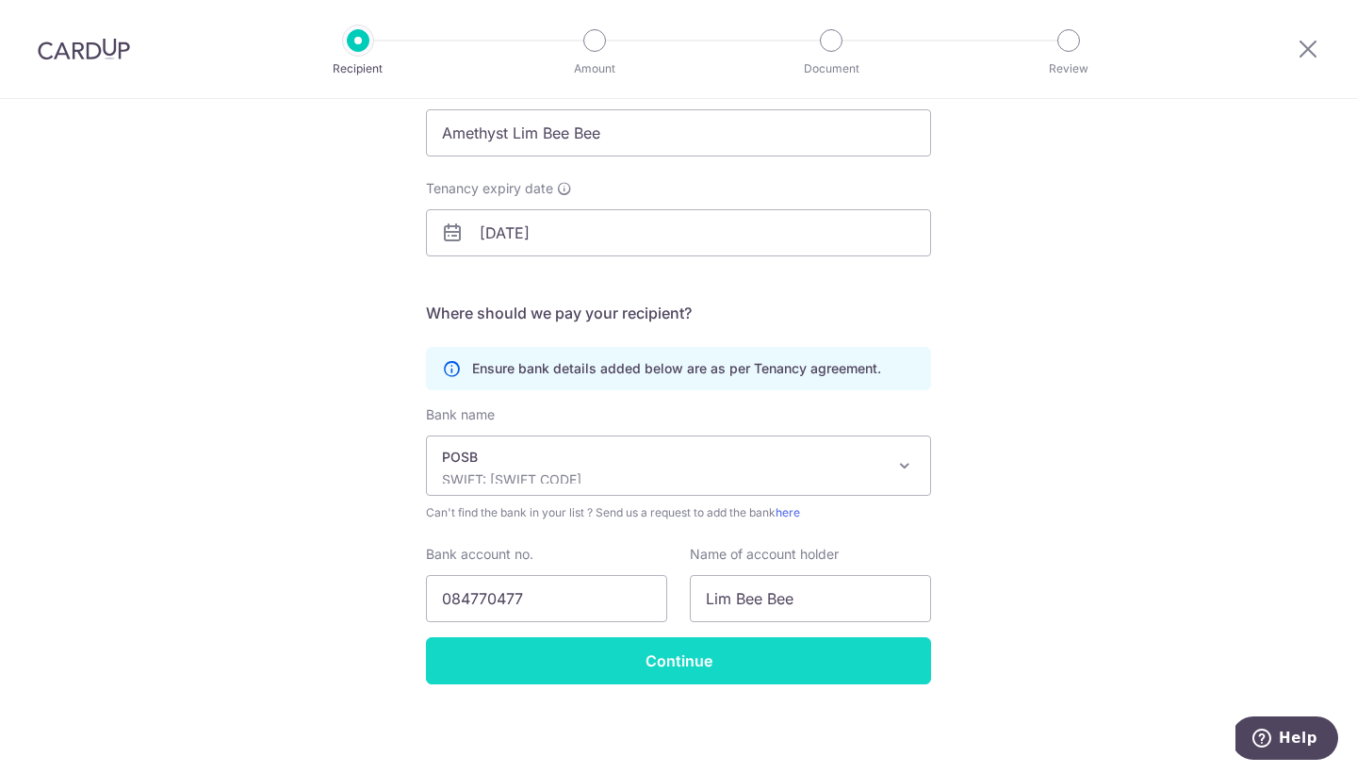
click at [760, 674] on input "Continue" at bounding box center [678, 660] width 505 height 47
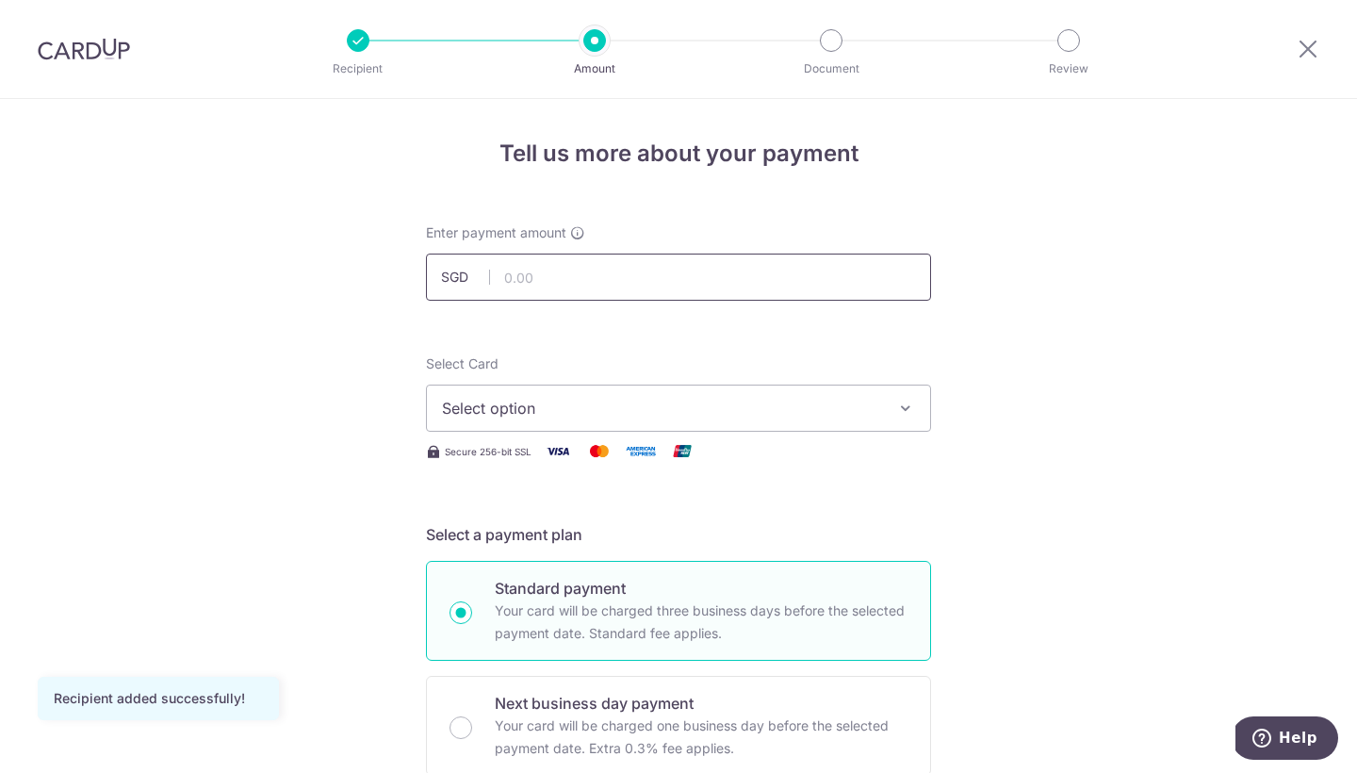
click at [601, 270] on input "text" at bounding box center [678, 277] width 505 height 47
type input "3,000.00"
click at [651, 399] on span "Select option" at bounding box center [661, 408] width 439 height 23
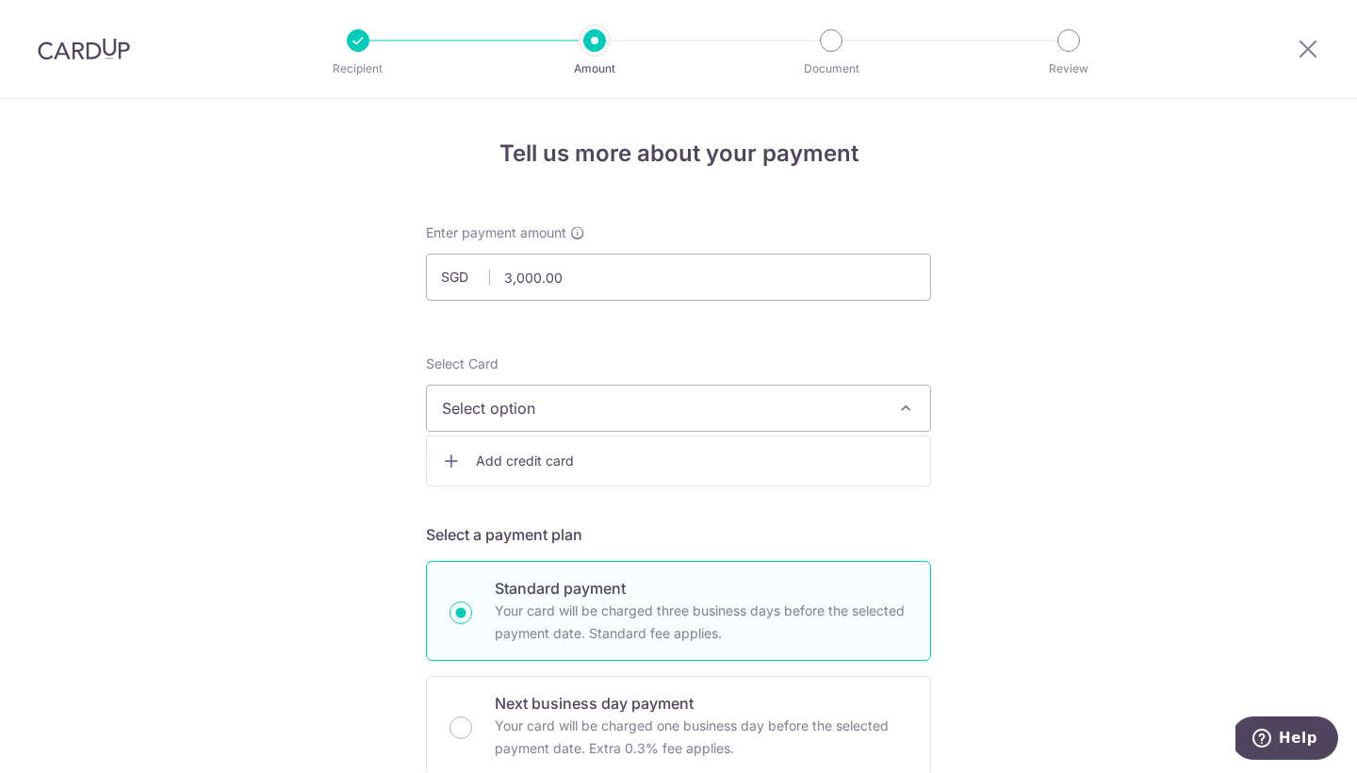
click at [598, 459] on span "Add credit card" at bounding box center [695, 460] width 439 height 19
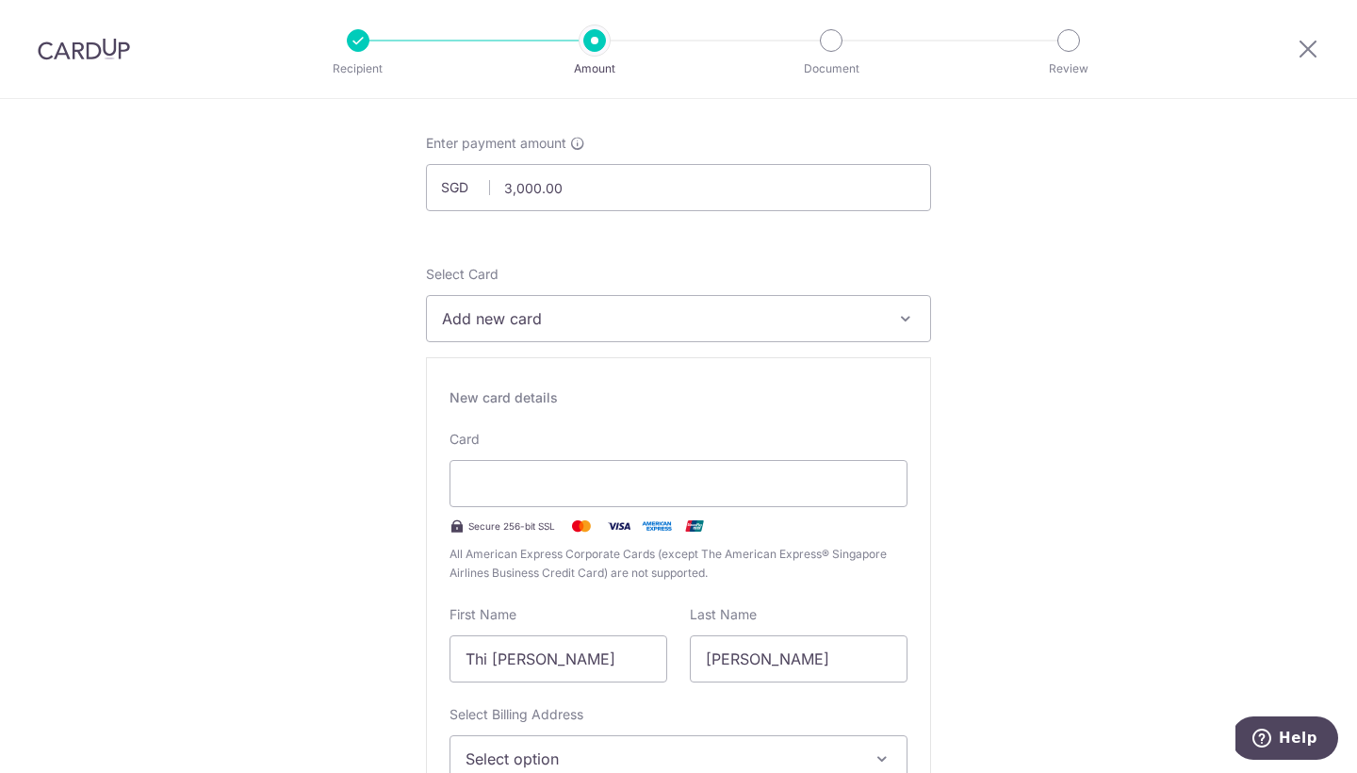
scroll to position [87, 0]
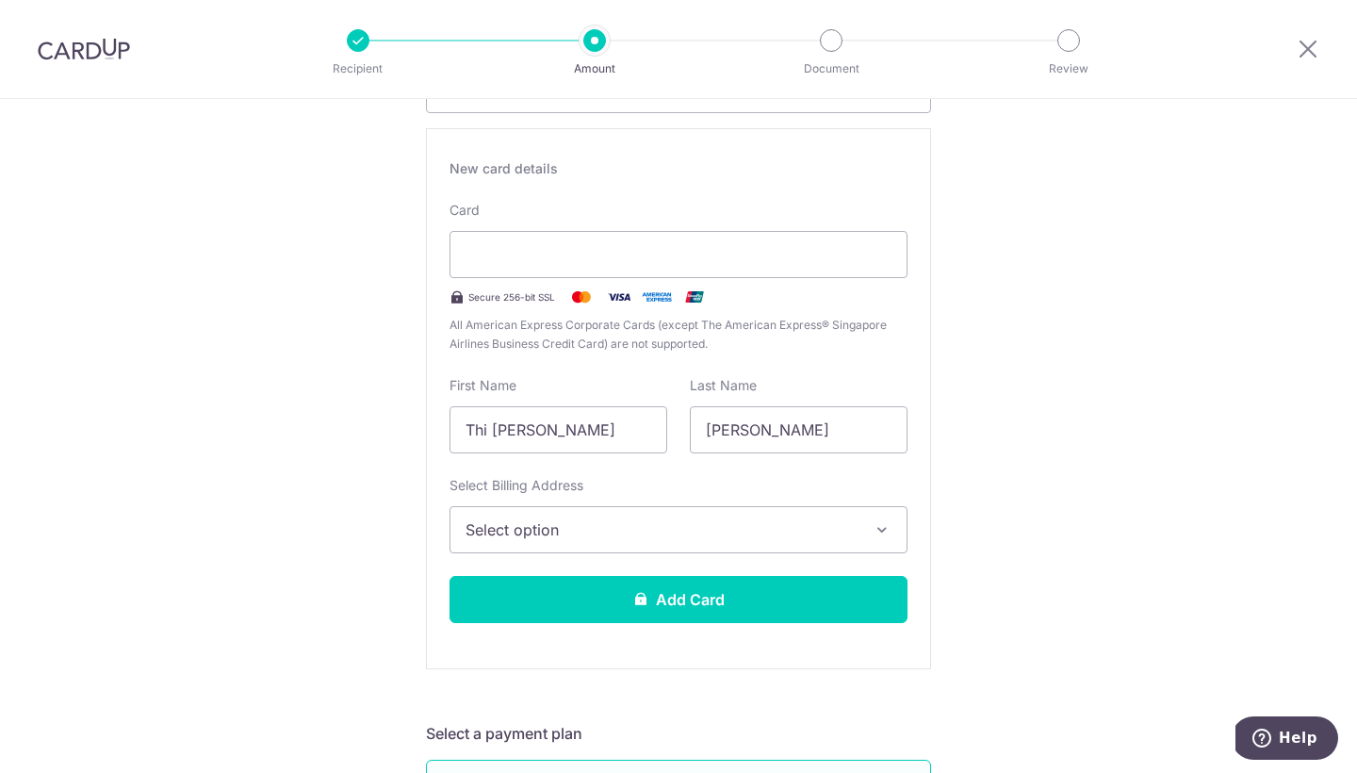
scroll to position [328, 0]
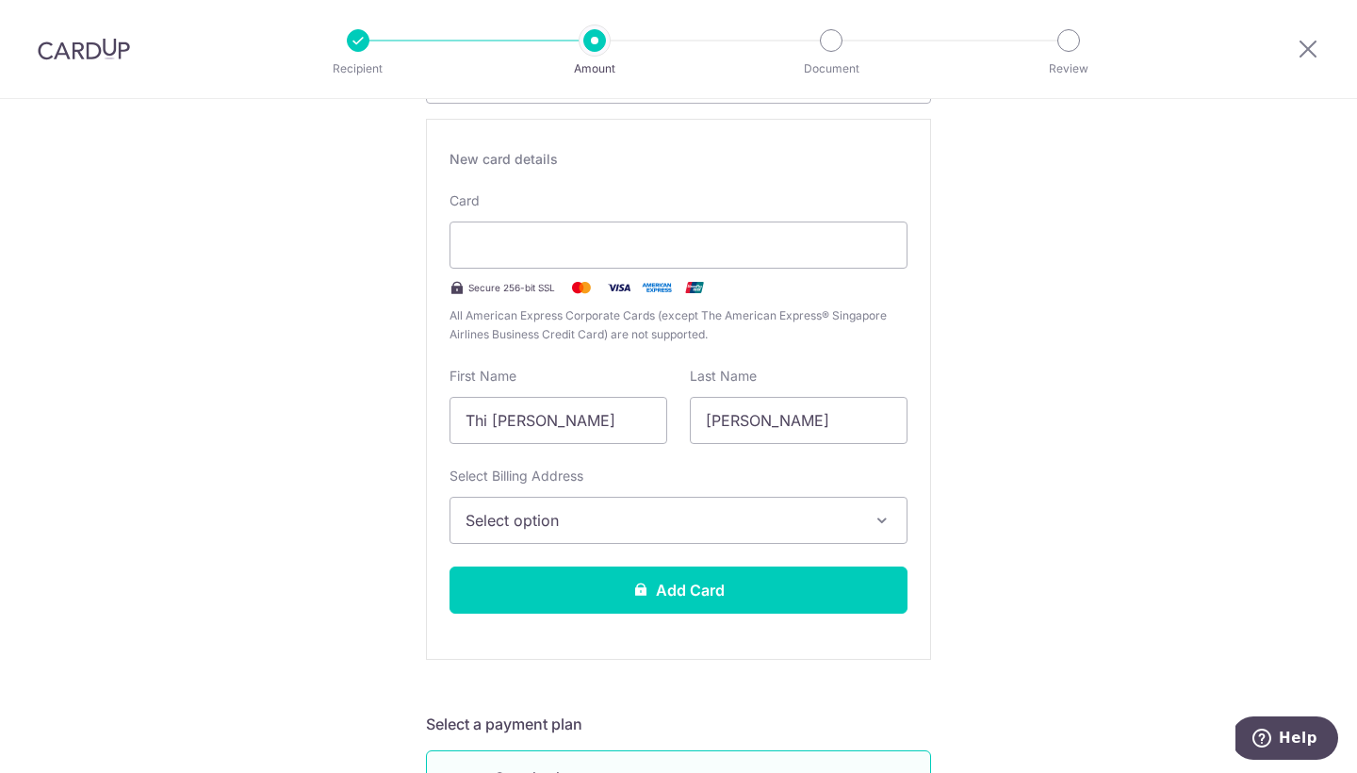
click at [637, 527] on span "Select option" at bounding box center [662, 520] width 392 height 23
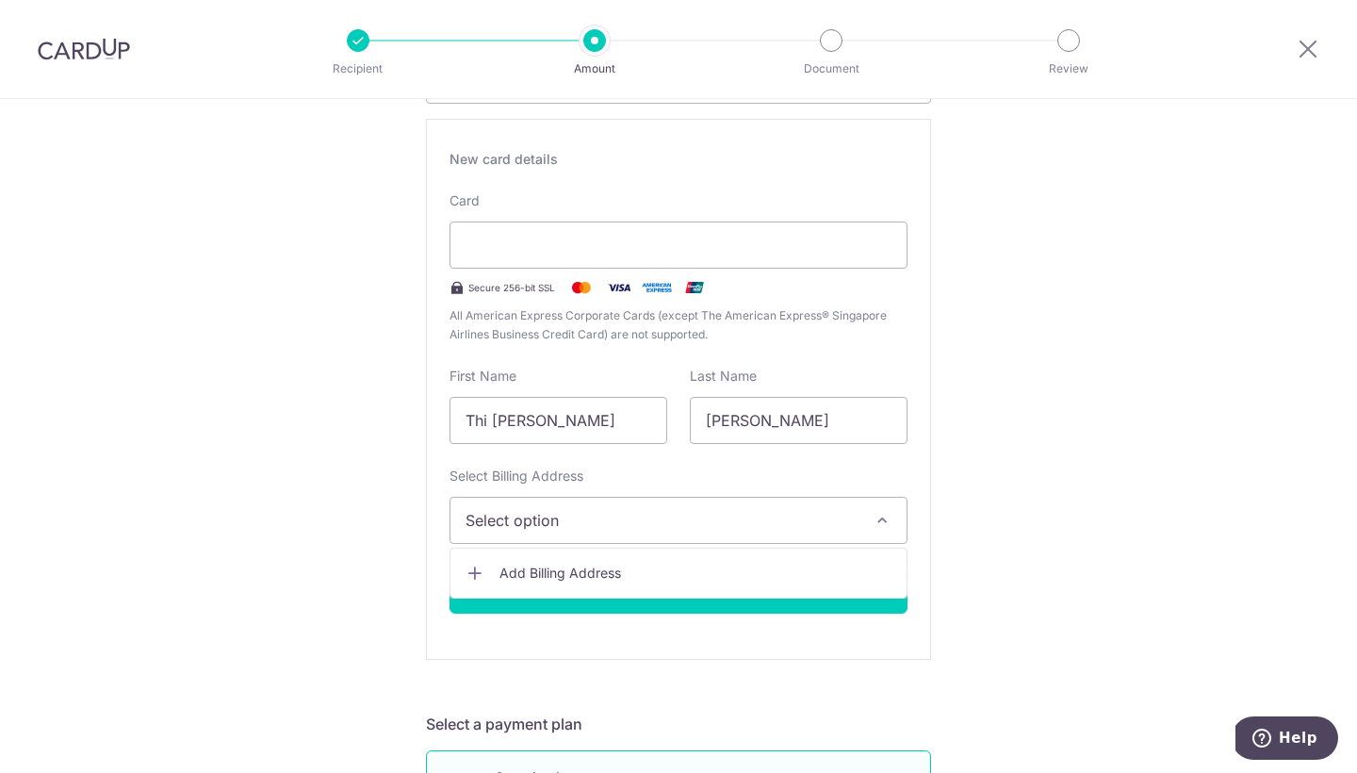
click at [632, 578] on span "Add Billing Address" at bounding box center [696, 573] width 392 height 19
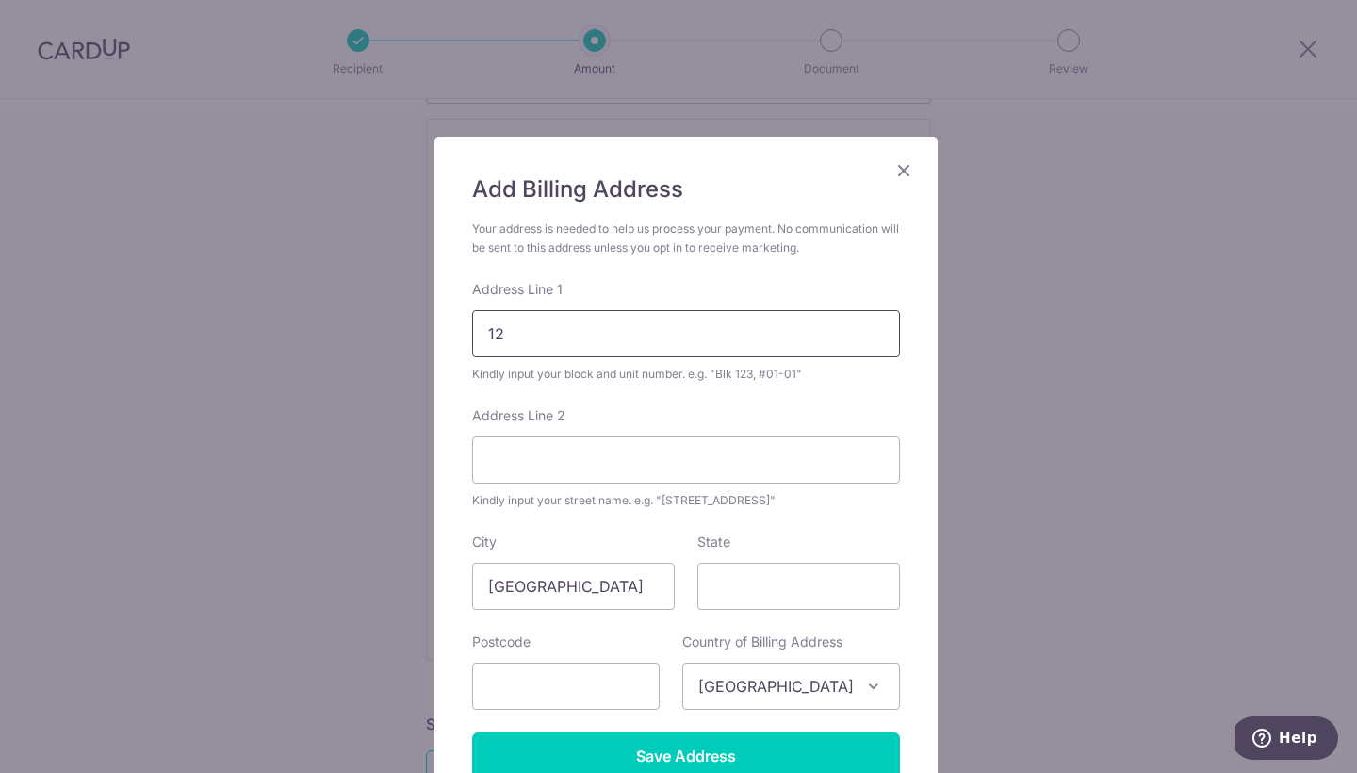
type input "1"
type input "@"
type input "Blk 12 #14-51"
type input "2"
click at [495, 472] on input "12 Sims Drive" at bounding box center [686, 459] width 428 height 47
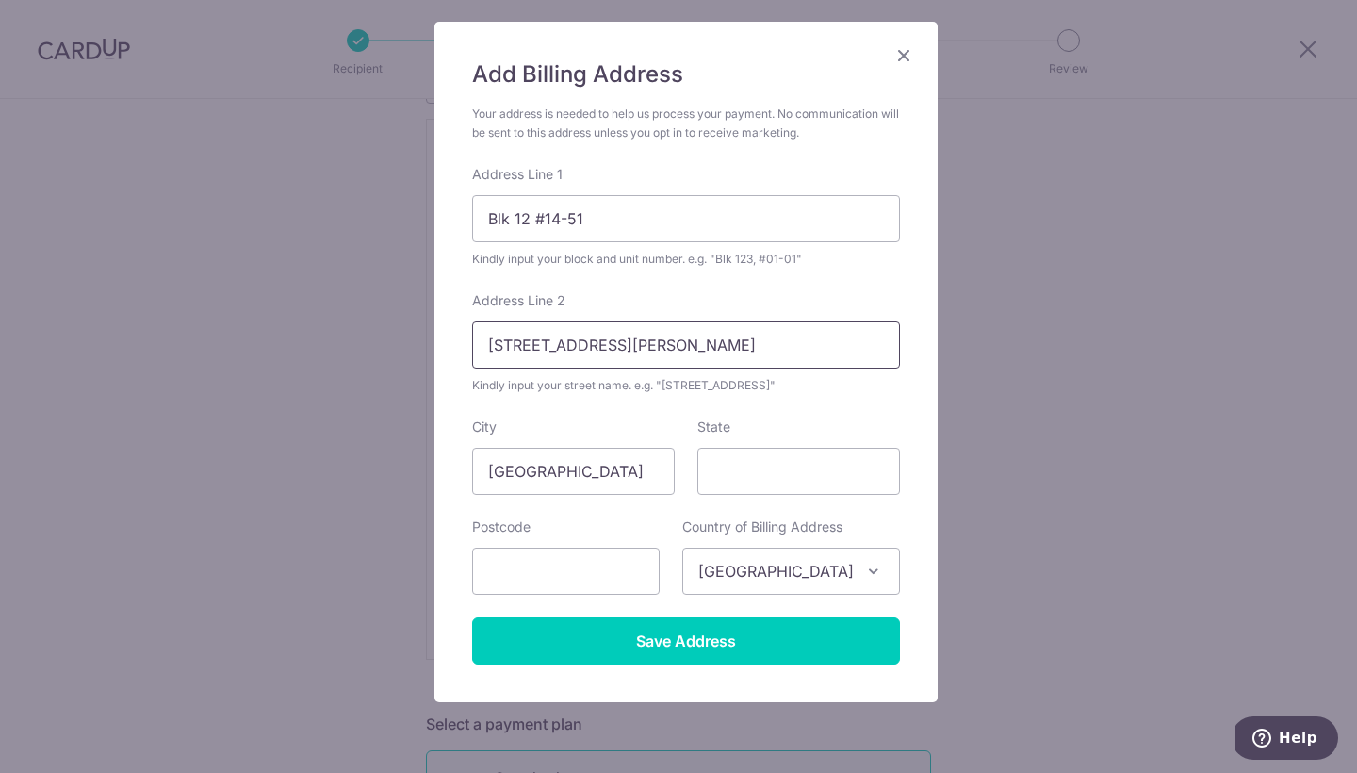
scroll to position [143, 0]
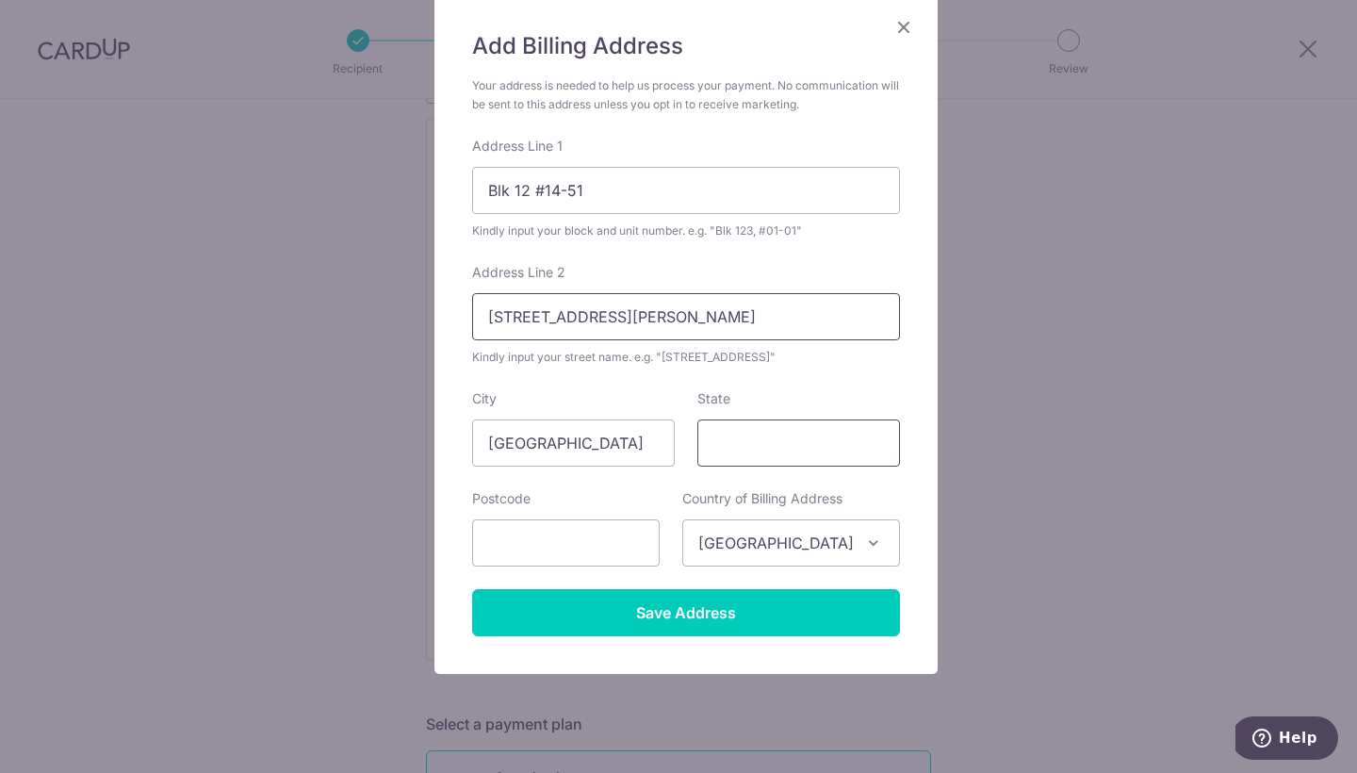
type input "12 Sims Drive"
type input "387391"
click at [495, 311] on input "12 Sims Drive" at bounding box center [686, 316] width 428 height 47
type input "12 Sims Drive"
click at [714, 383] on form "Your address is needed to help us process your payment. No communication will b…" at bounding box center [686, 356] width 428 height 560
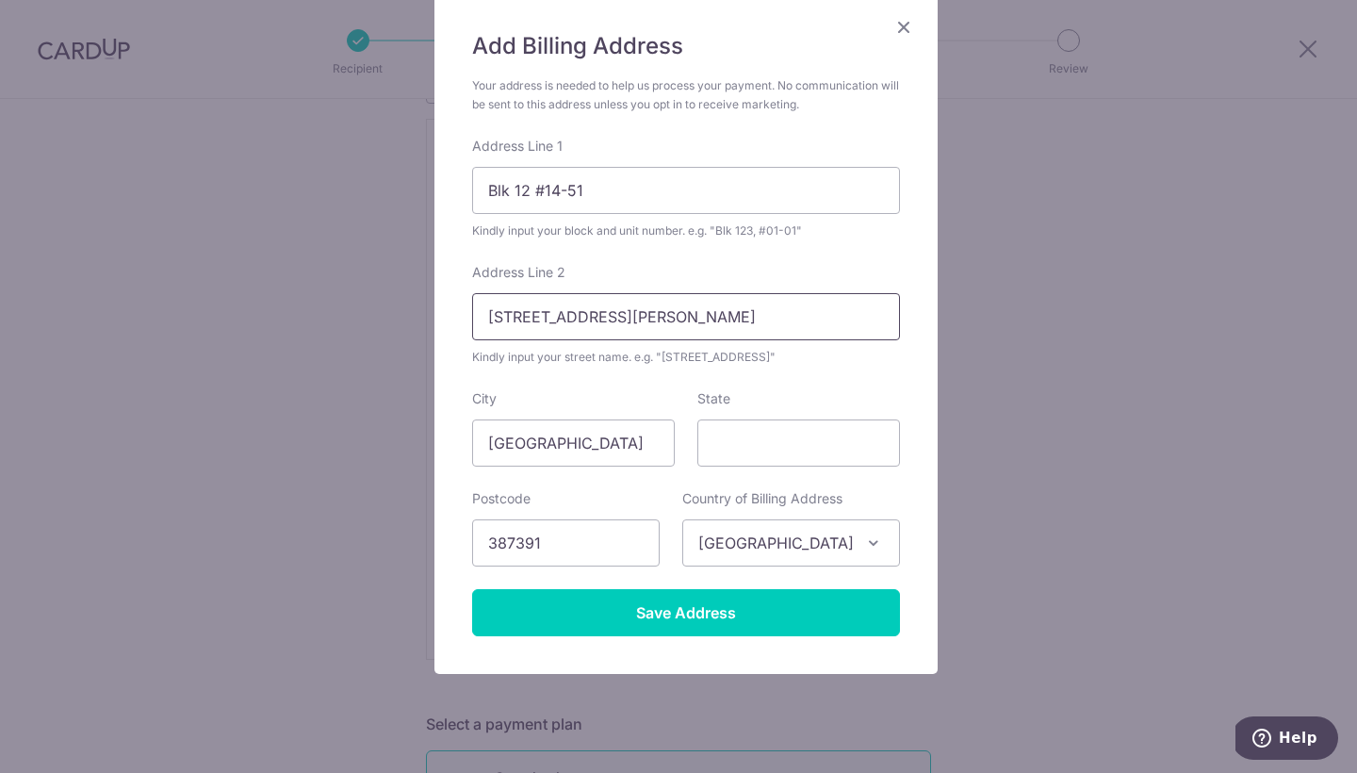
click at [665, 320] on input "12 Sims Drive" at bounding box center [686, 316] width 428 height 47
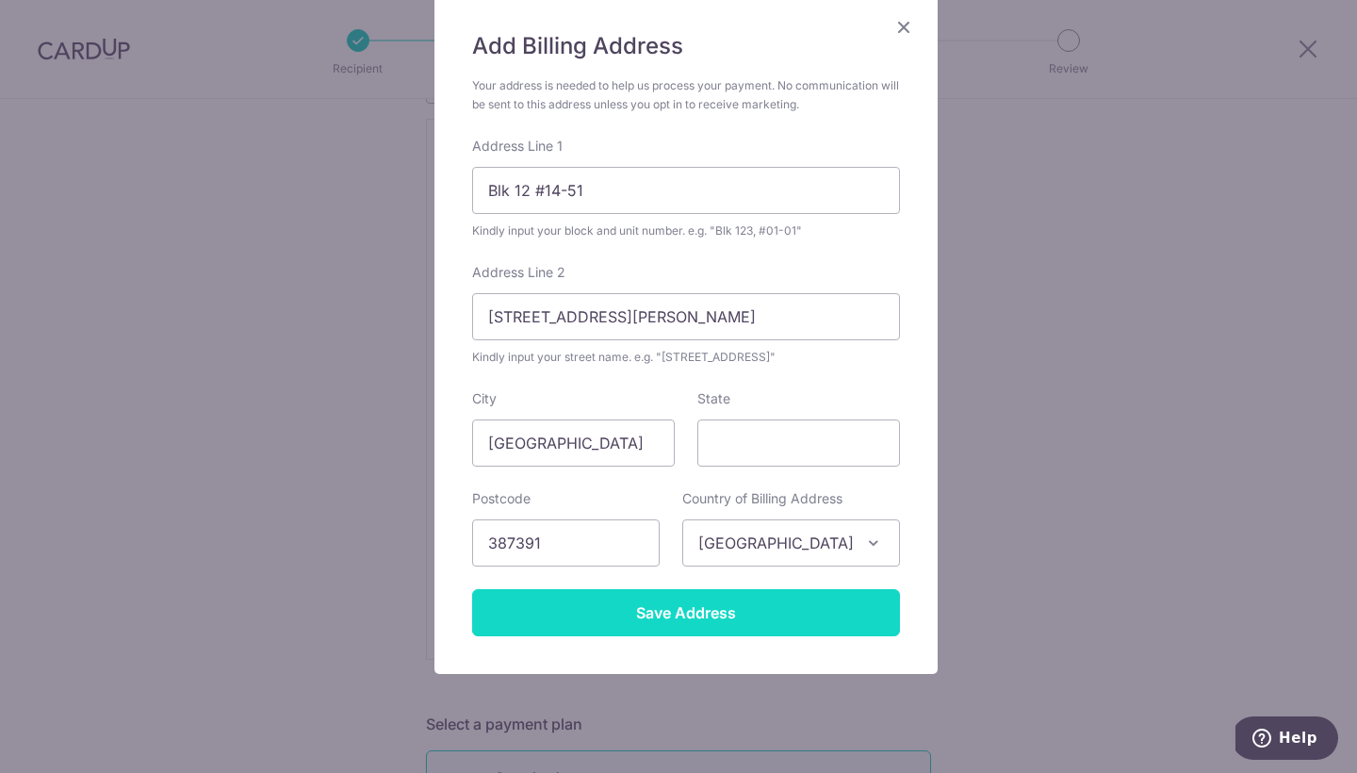
click at [696, 627] on input "Save Address" at bounding box center [686, 612] width 428 height 47
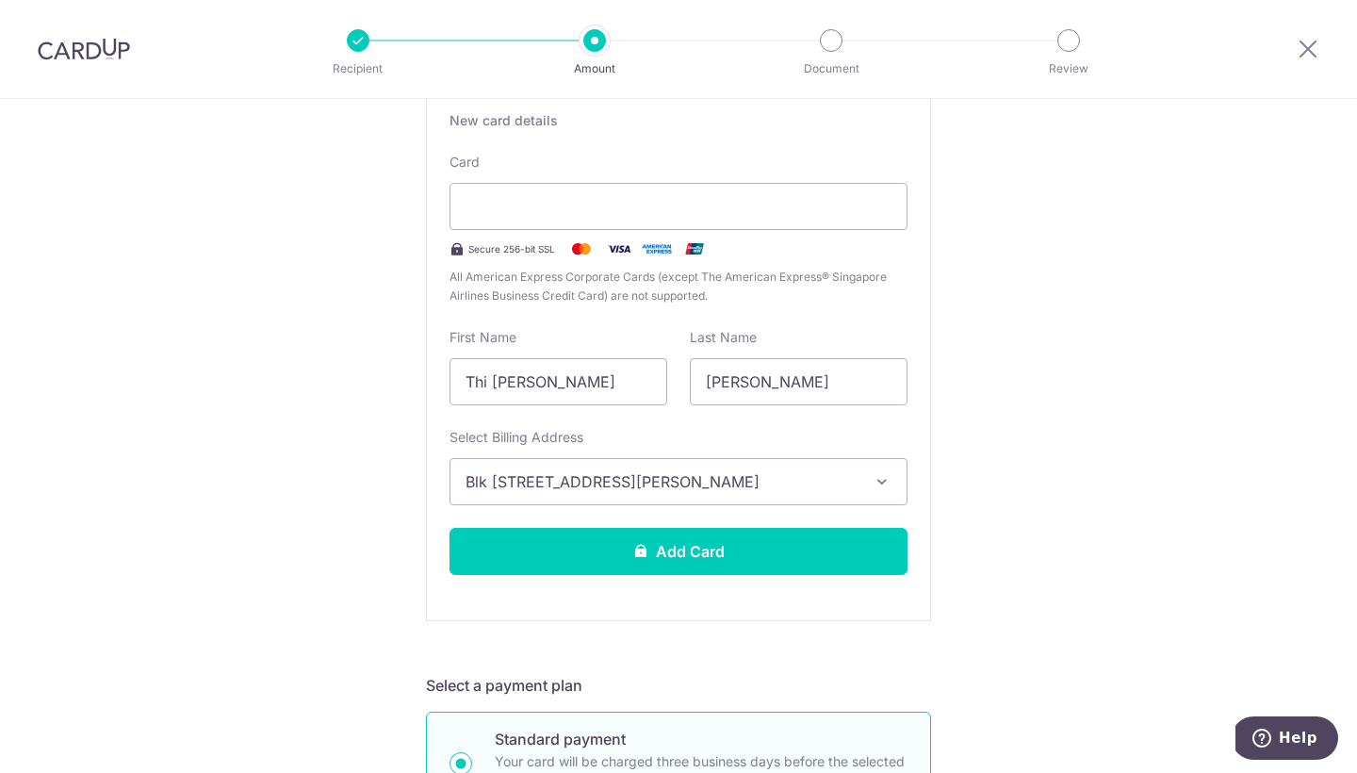
scroll to position [370, 0]
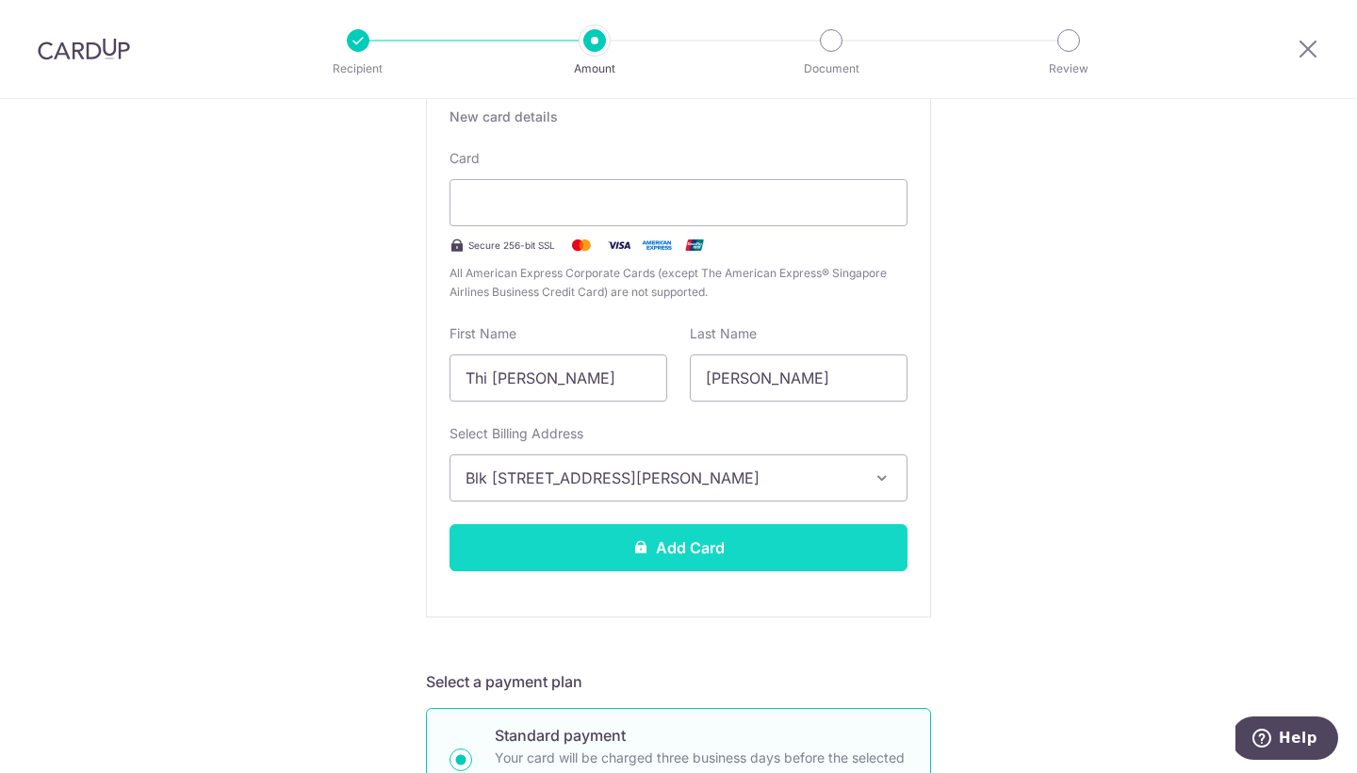
click at [737, 543] on button "Add Card" at bounding box center [679, 547] width 458 height 47
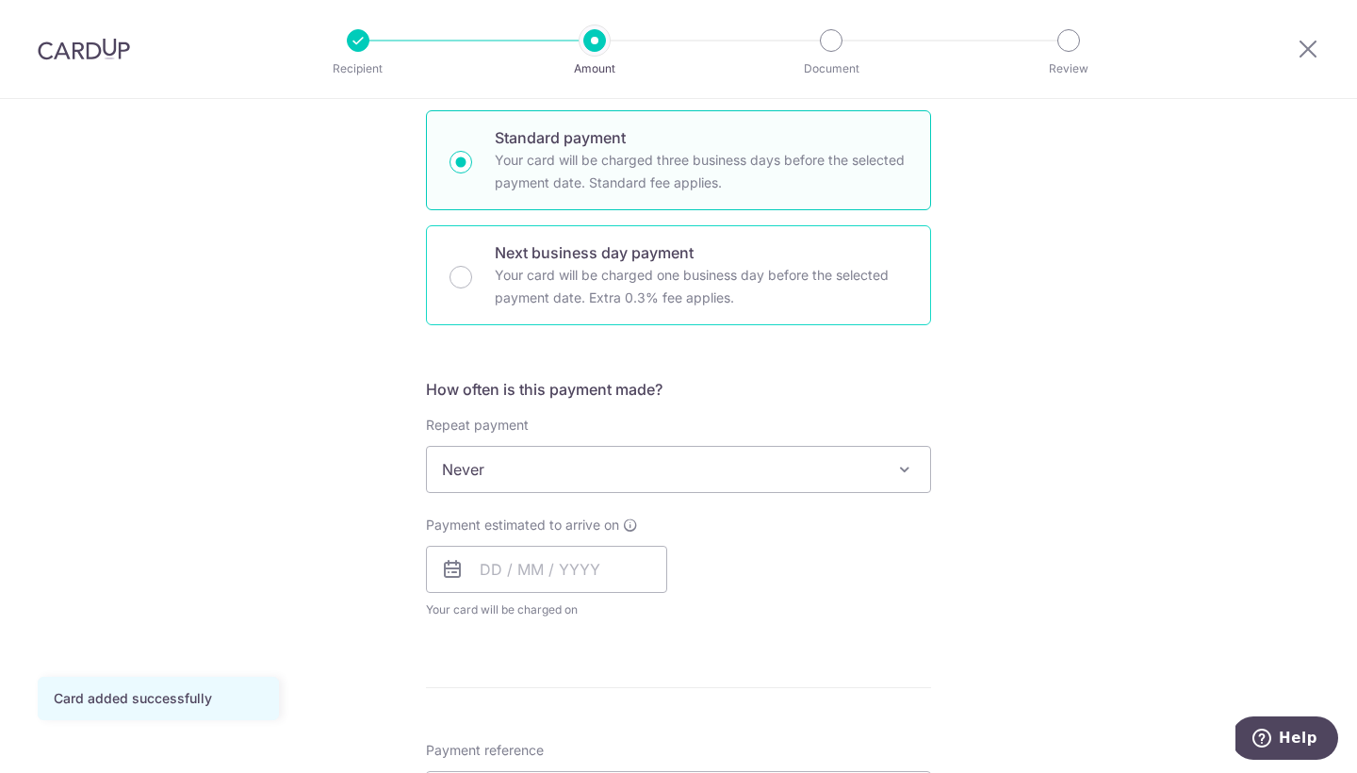
scroll to position [468, 0]
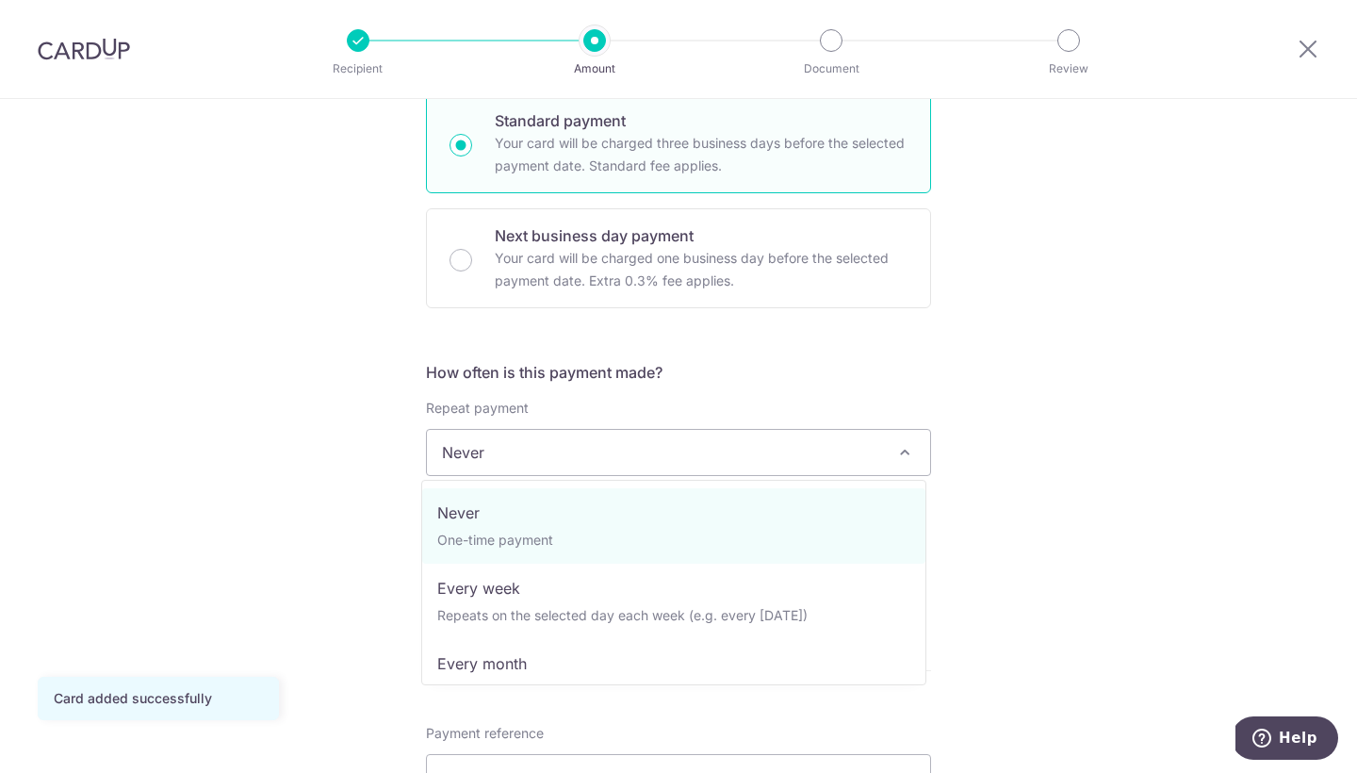
click at [778, 449] on span "Never" at bounding box center [678, 452] width 503 height 45
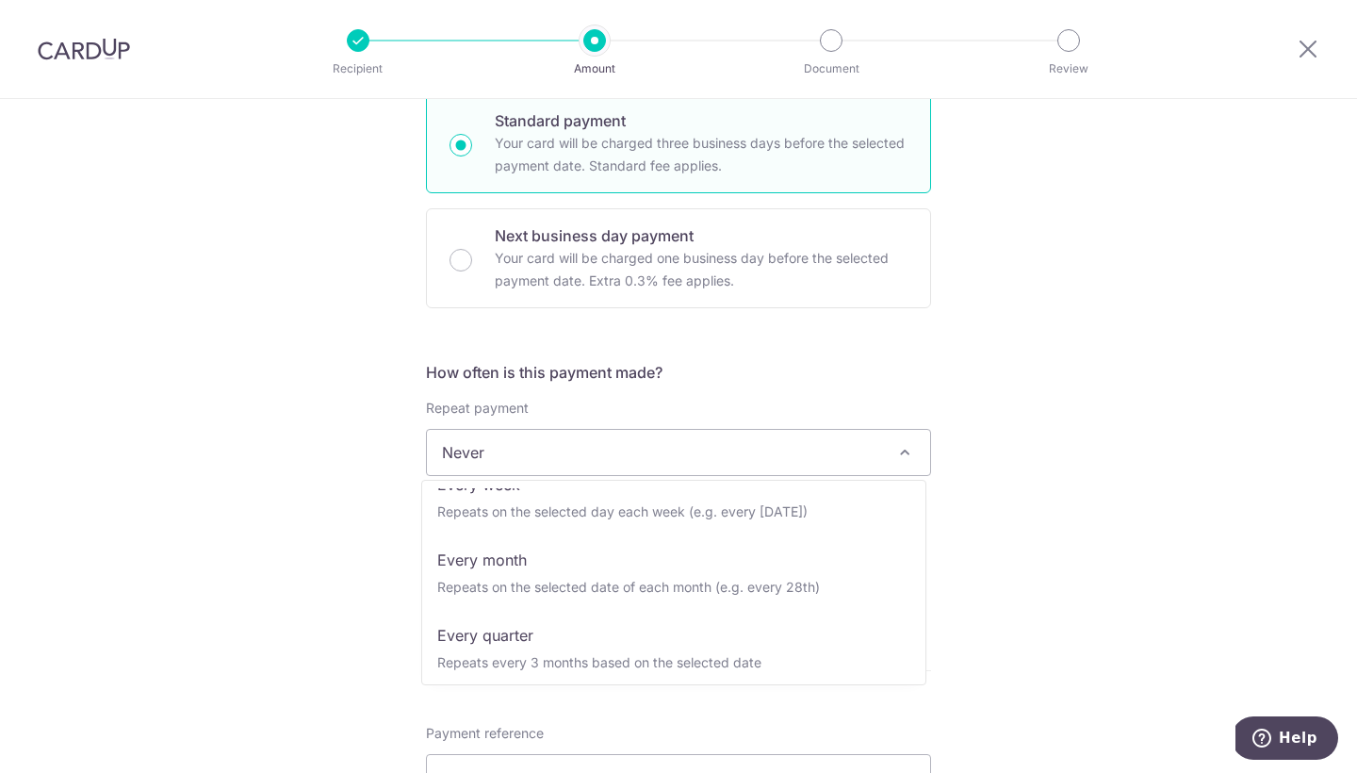
scroll to position [140, 0]
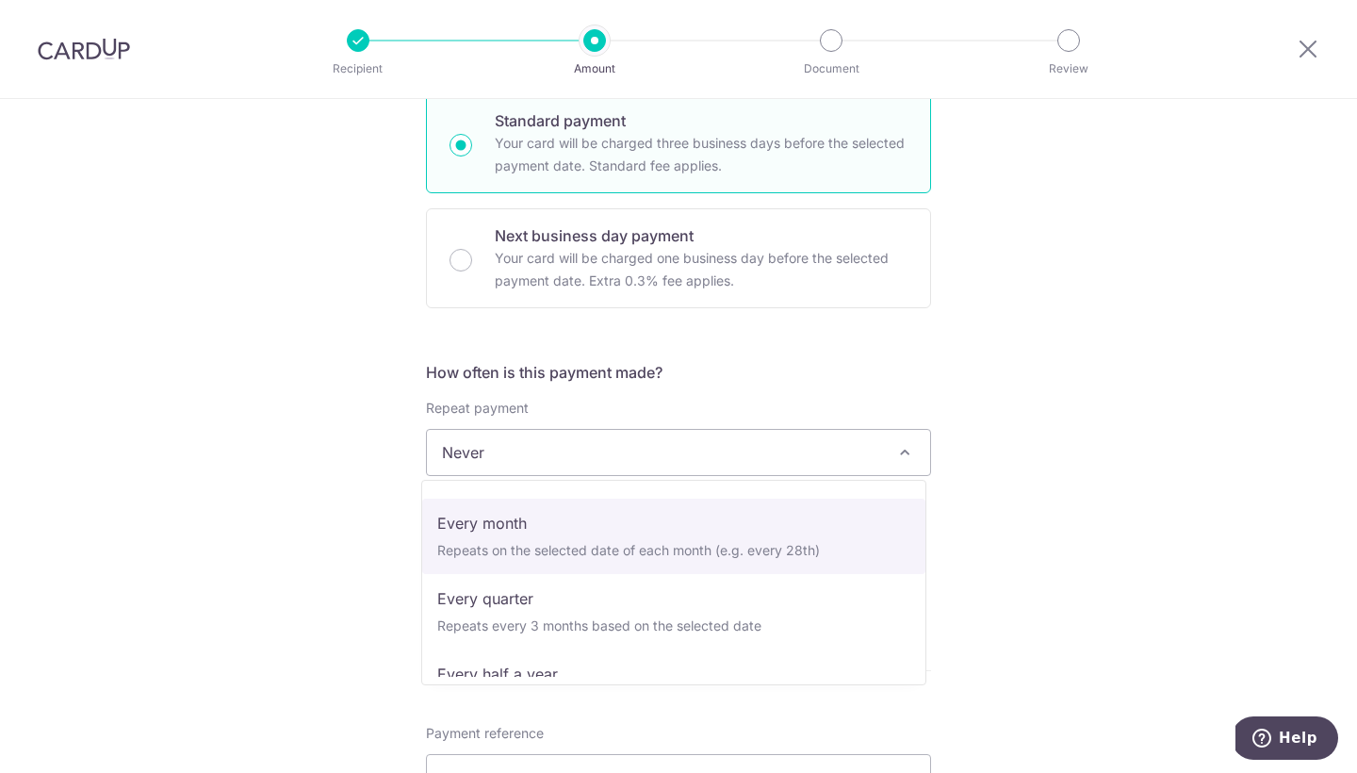
select select "3"
type input "[DATE]"
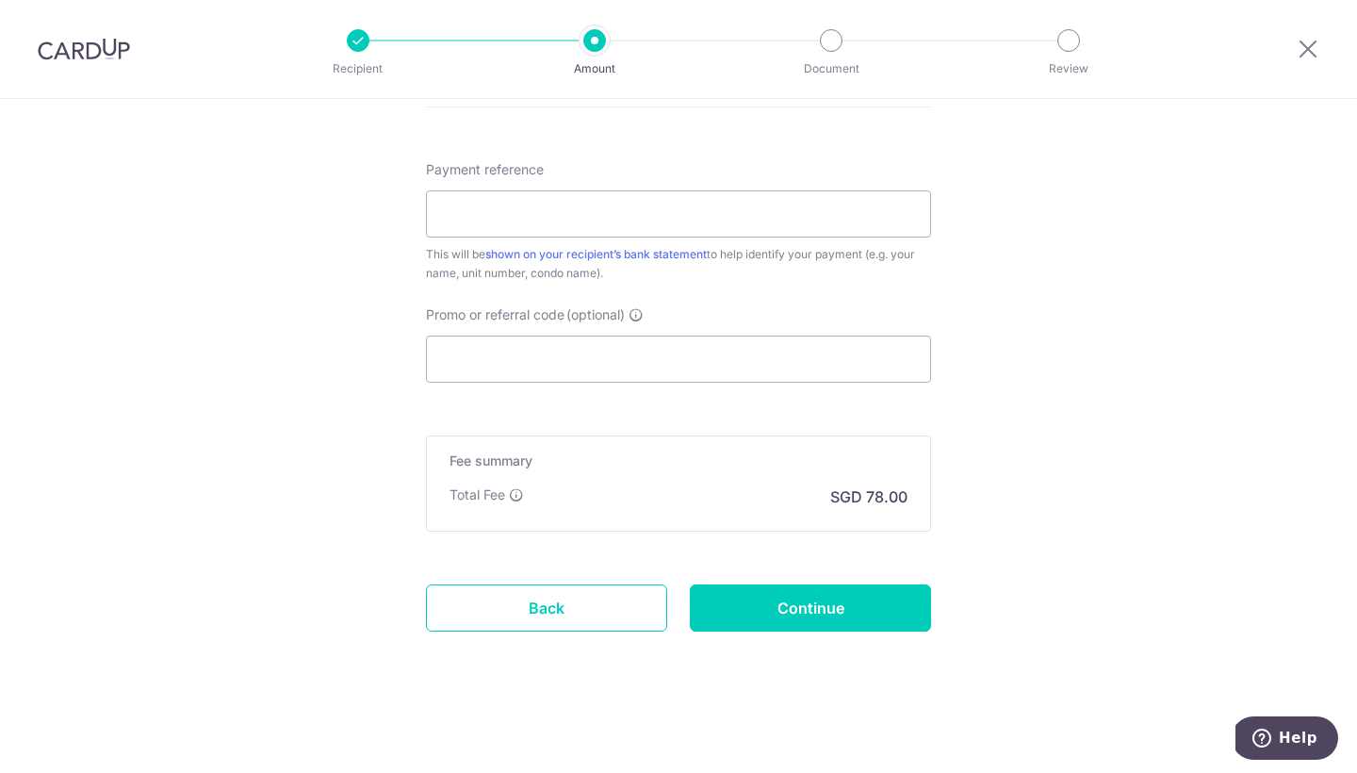
scroll to position [1050, 0]
click at [569, 347] on input "Promo or referral code (optional)" at bounding box center [678, 359] width 505 height 47
paste input "SAVERENT179"
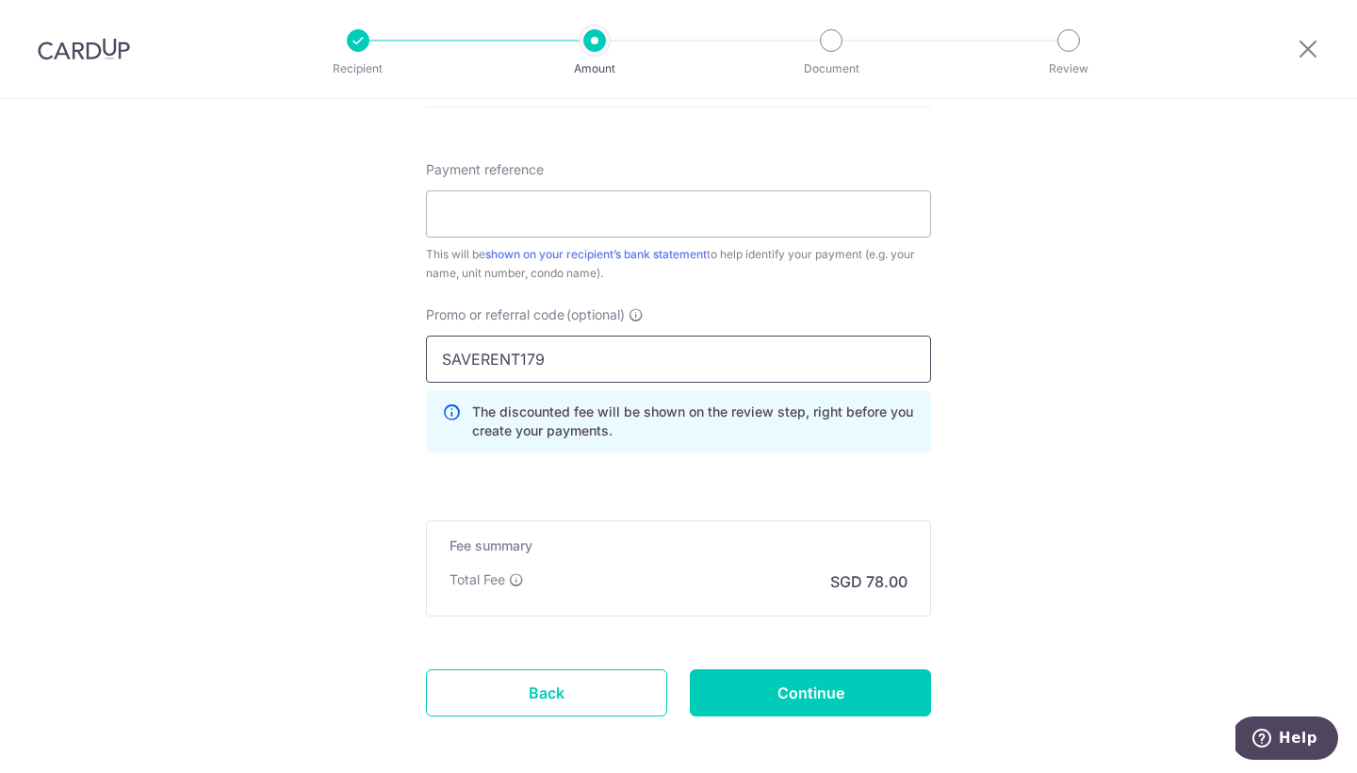
type input "SAVERENT179"
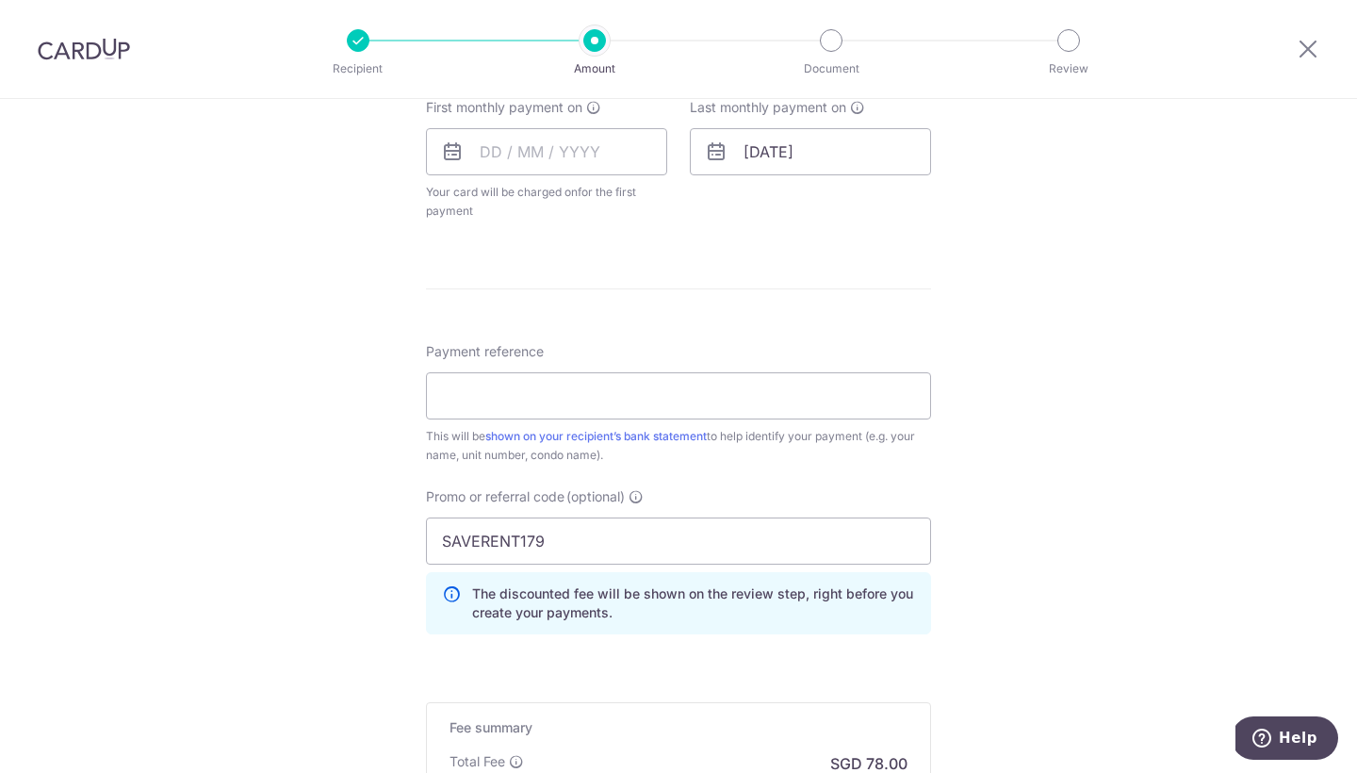
scroll to position [863, 0]
click at [613, 395] on input "Payment reference" at bounding box center [678, 400] width 505 height 47
type input "R"
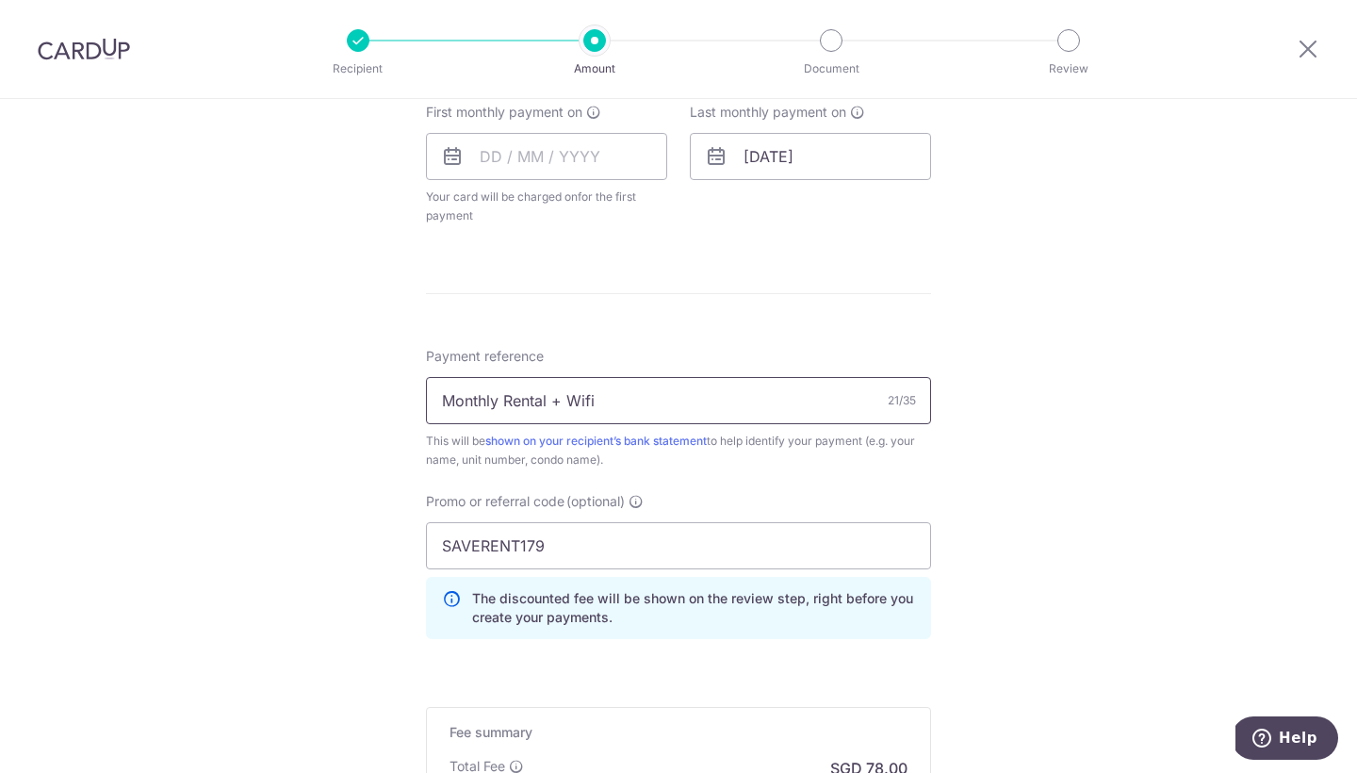
type input "Monthly Rental + Wifi"
click at [955, 462] on div "Tell us more about your payment Enter payment amount SGD 3,000.00 3000.00 Card …" at bounding box center [678, 140] width 1357 height 1809
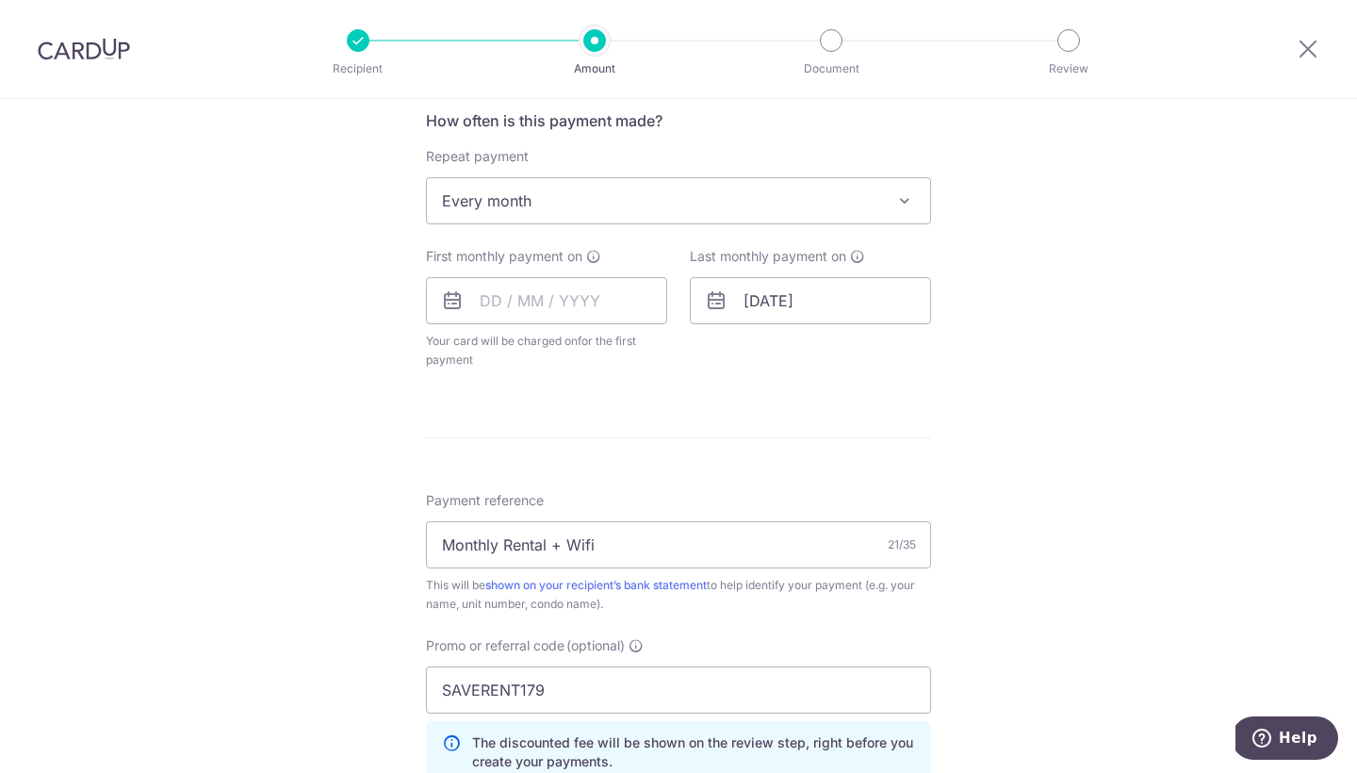
scroll to position [709, 0]
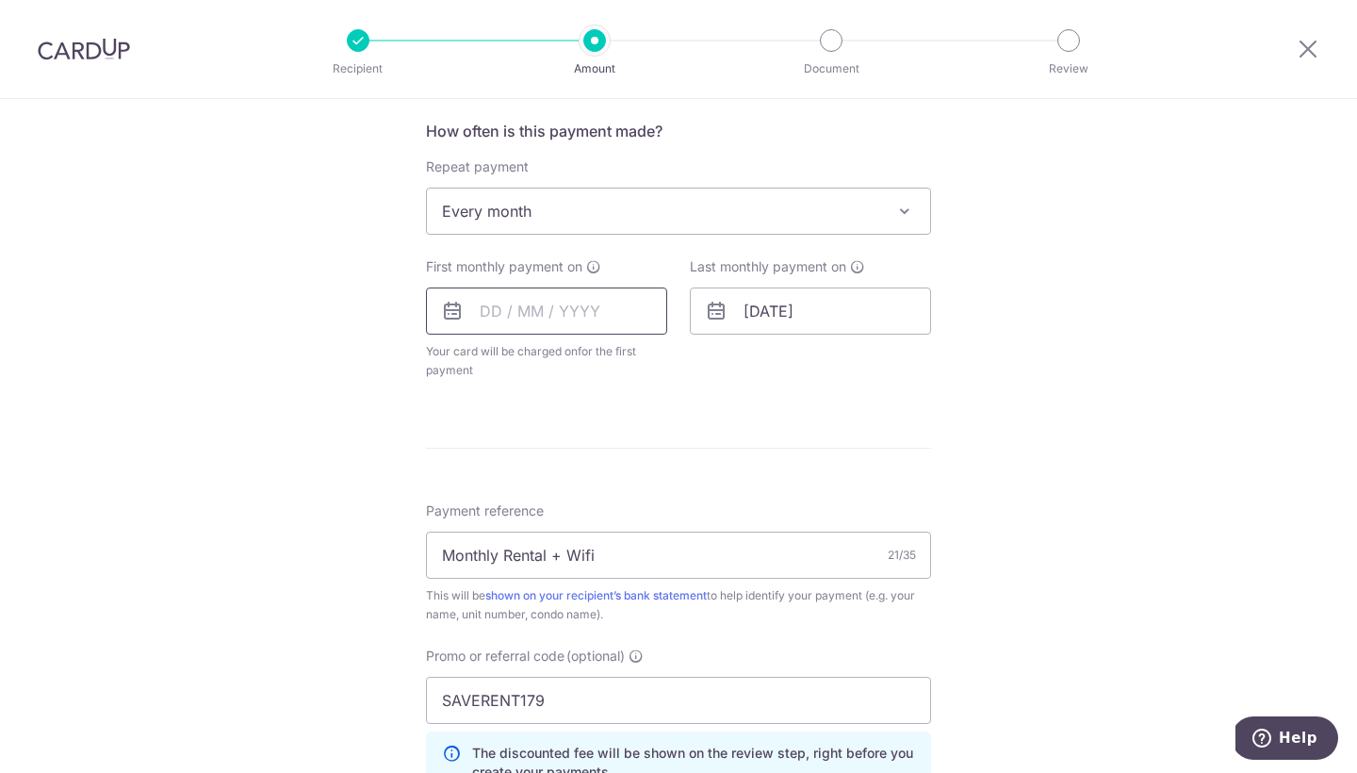
click at [482, 308] on input "text" at bounding box center [546, 310] width 241 height 47
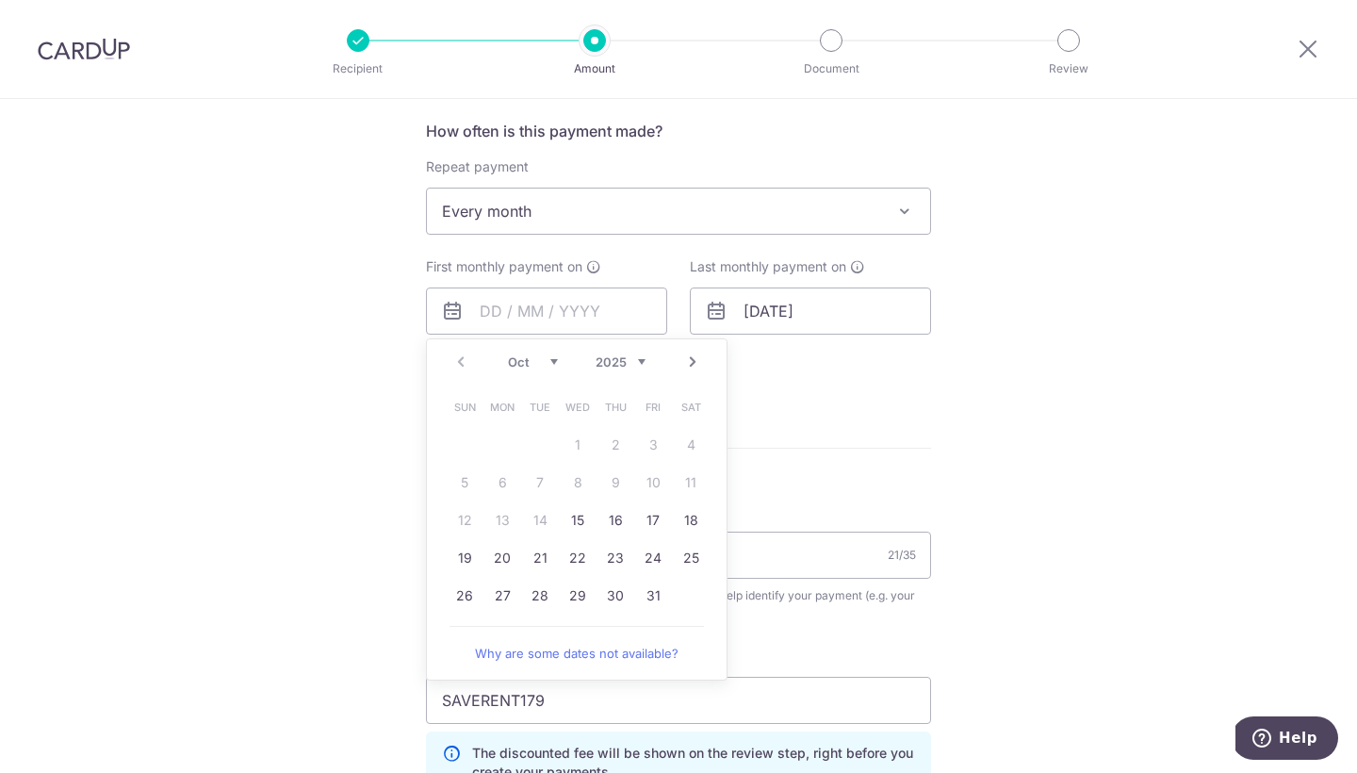
click at [458, 524] on table "Sun Mon Tue Wed Thu Fri Sat 1 2 3 4 5 6 7 8 9 10 11 12 13 14 15 16 17 18 19 20 …" at bounding box center [578, 501] width 264 height 226
click at [573, 518] on link "15" at bounding box center [578, 520] width 30 height 30
type input "[DATE]"
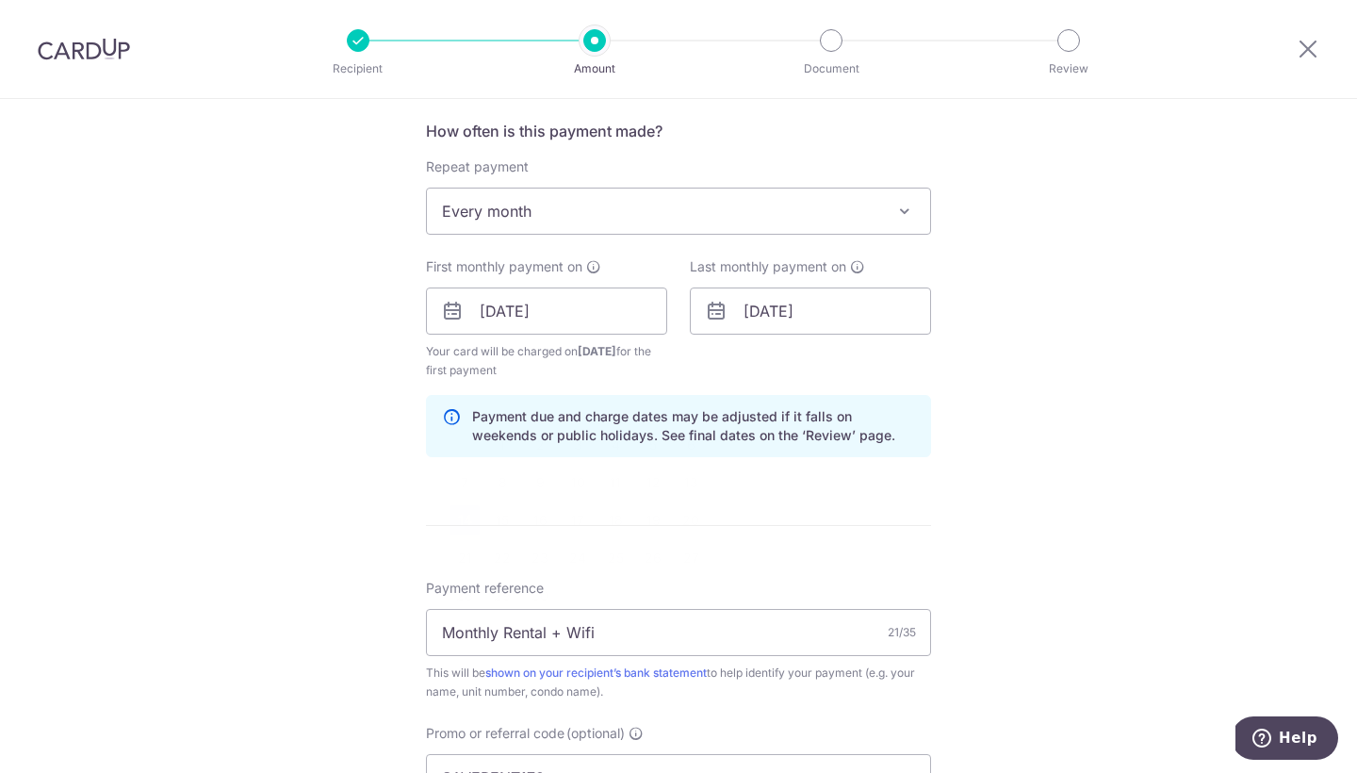
click at [573, 518] on form "Enter payment amount SGD 3,000.00 3000.00 Card added successfully Select Card *…" at bounding box center [678, 351] width 505 height 1673
click at [959, 480] on div "Tell us more about your payment Enter payment amount SGD 3,000.00 3000.00 Card …" at bounding box center [678, 333] width 1357 height 1886
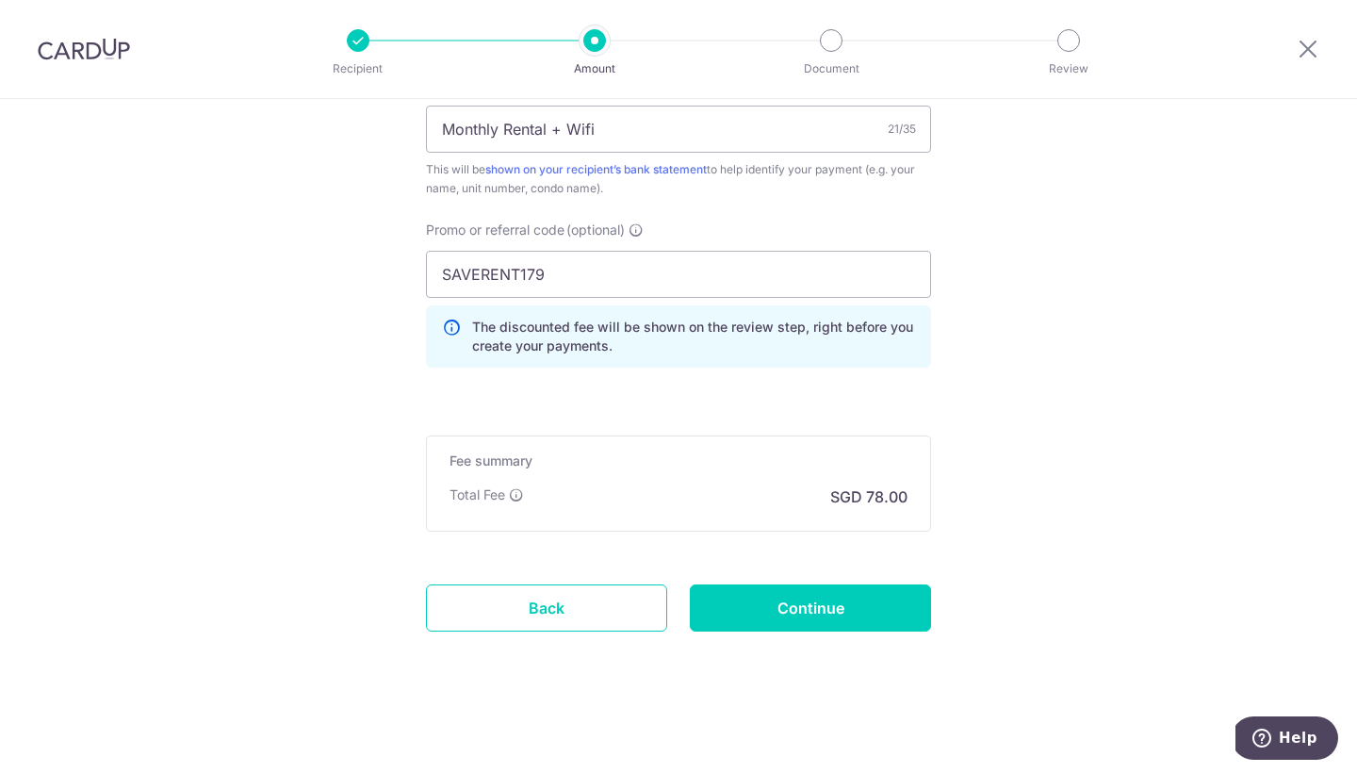
scroll to position [1212, 0]
click at [796, 624] on input "Continue" at bounding box center [810, 607] width 241 height 47
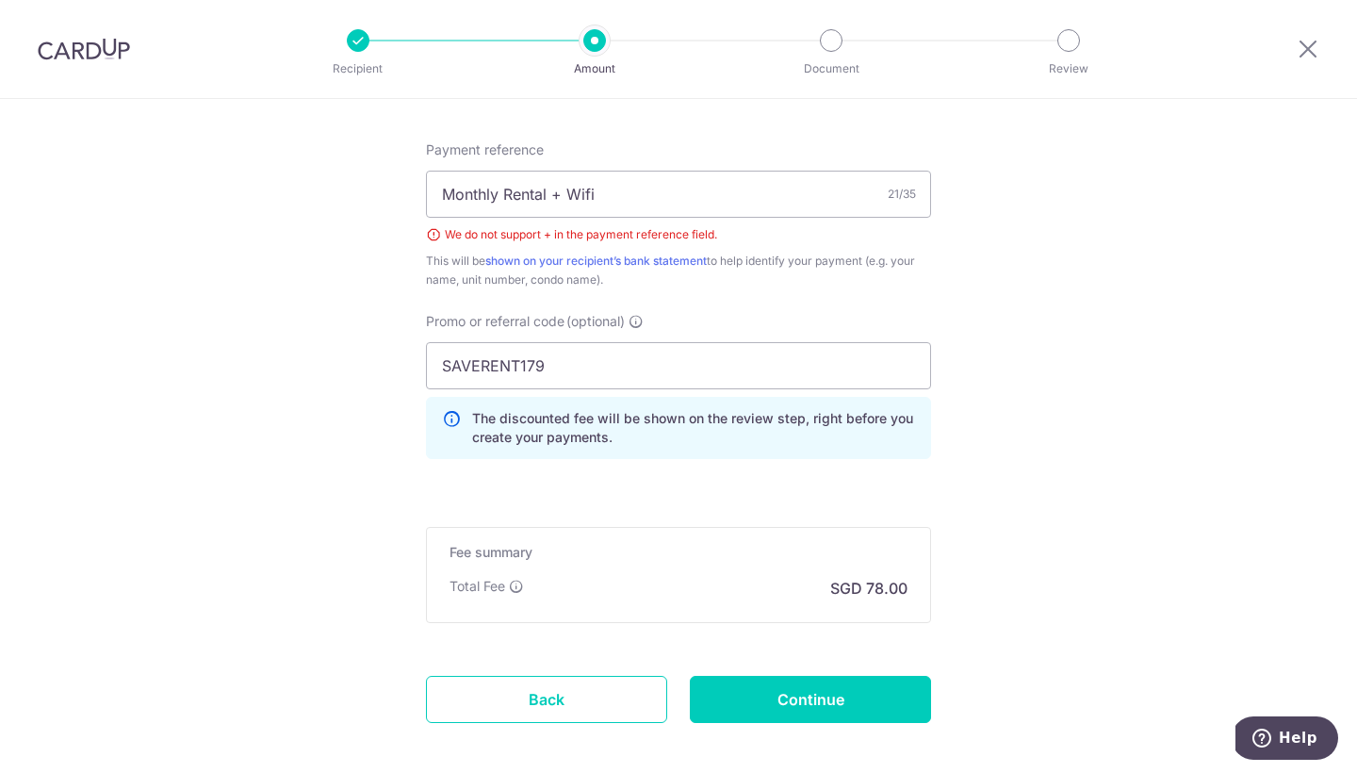
scroll to position [1048, 0]
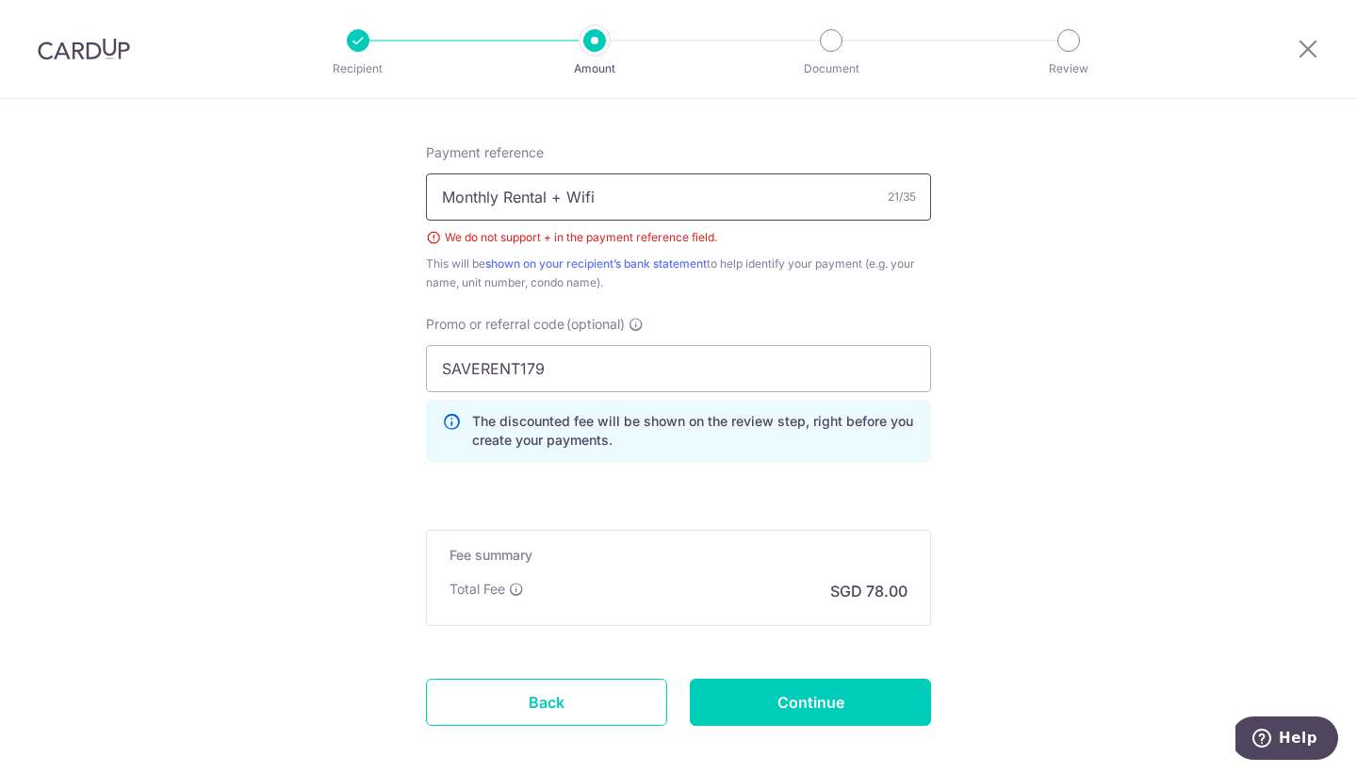
click at [558, 184] on input "Monthly Rental + Wifi" at bounding box center [678, 196] width 505 height 47
click at [550, 195] on input "Monthly Rental + Wifi" at bounding box center [678, 196] width 505 height 47
type input "Monthly Rental and Wifi"
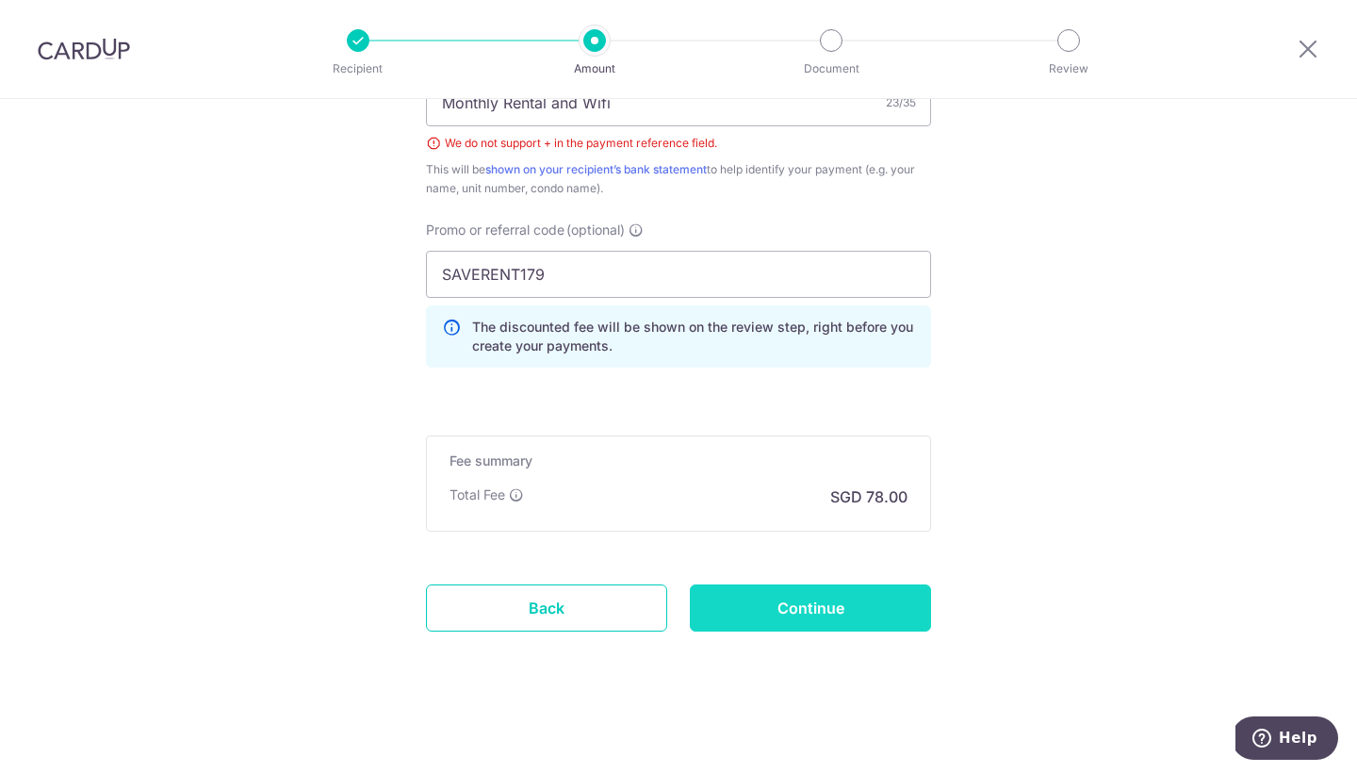
scroll to position [1142, 0]
click at [873, 609] on input "Continue" at bounding box center [810, 607] width 241 height 47
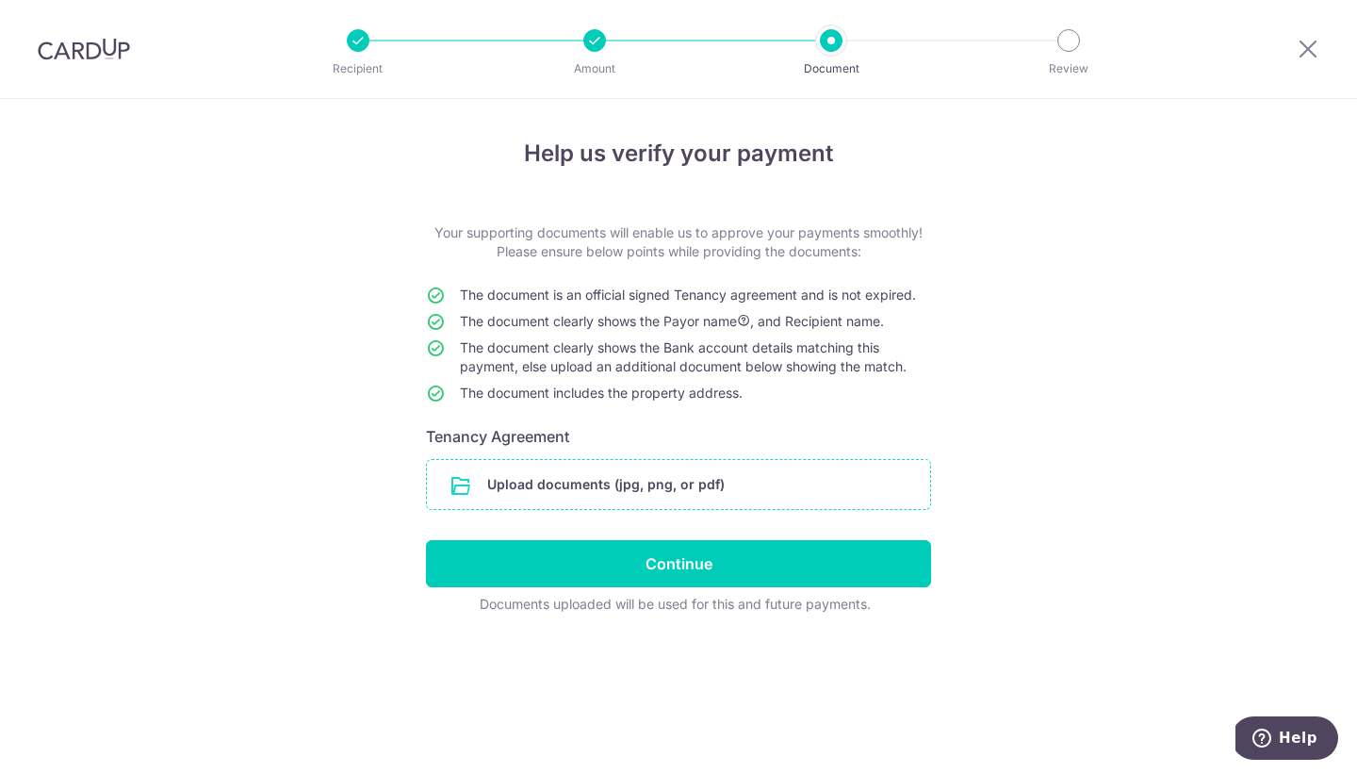
click at [636, 487] on input "file" at bounding box center [678, 484] width 503 height 49
click at [630, 480] on input "file" at bounding box center [678, 484] width 503 height 49
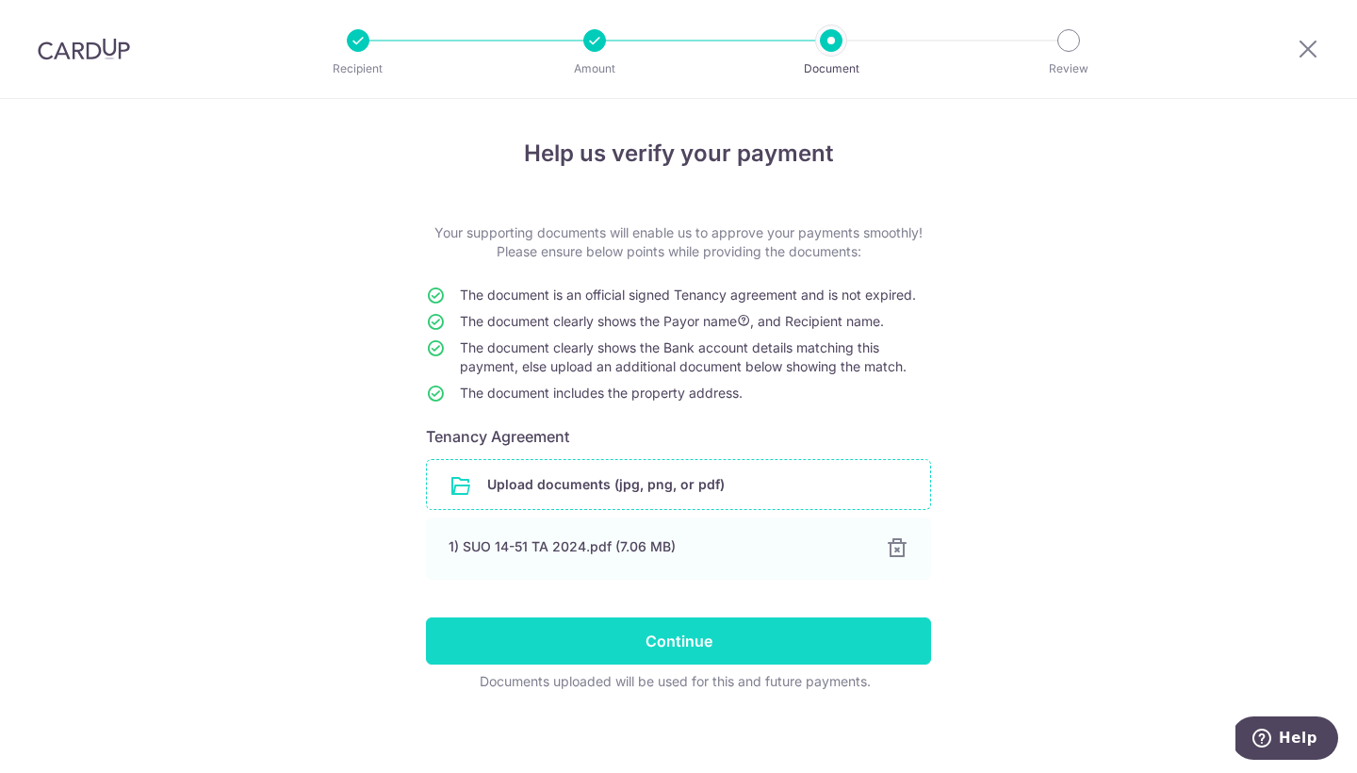
click at [716, 649] on input "Continue" at bounding box center [678, 640] width 505 height 47
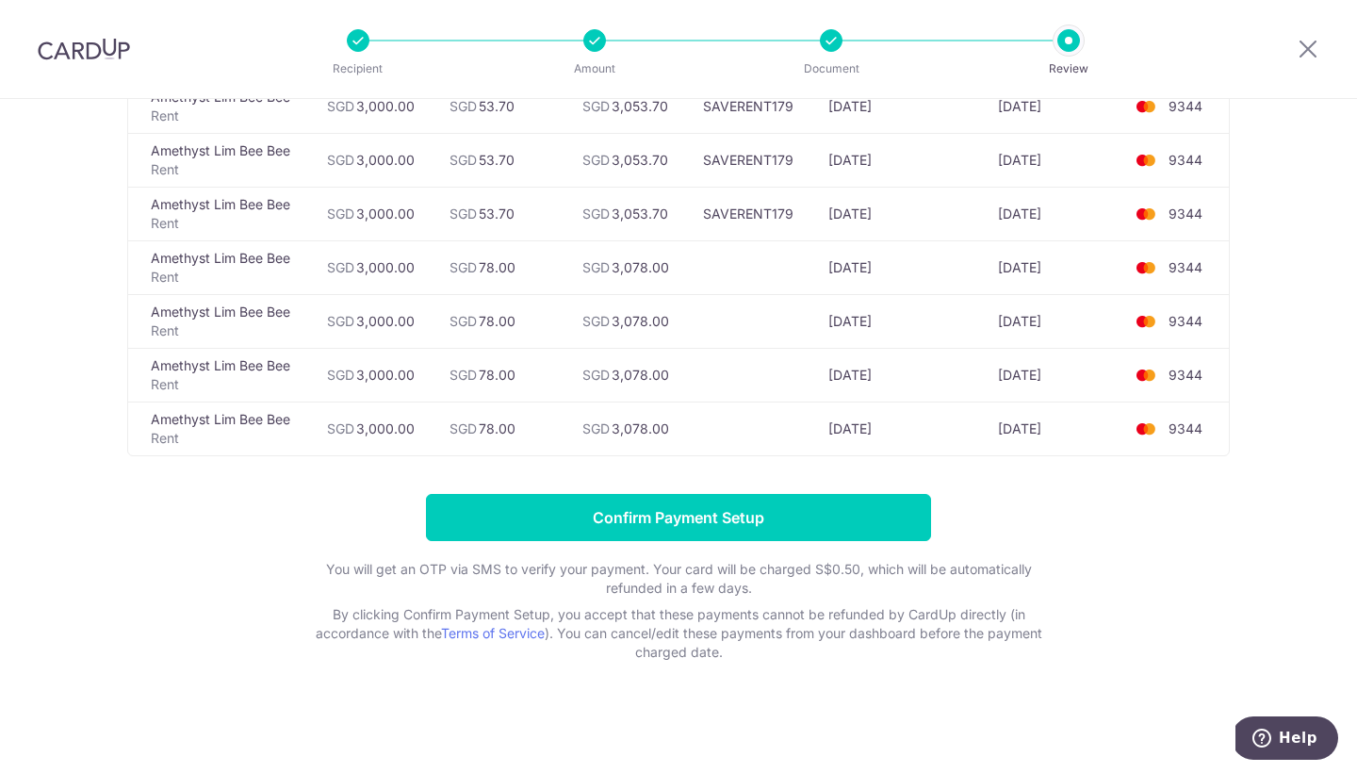
scroll to position [267, 0]
